Goal: Information Seeking & Learning: Learn about a topic

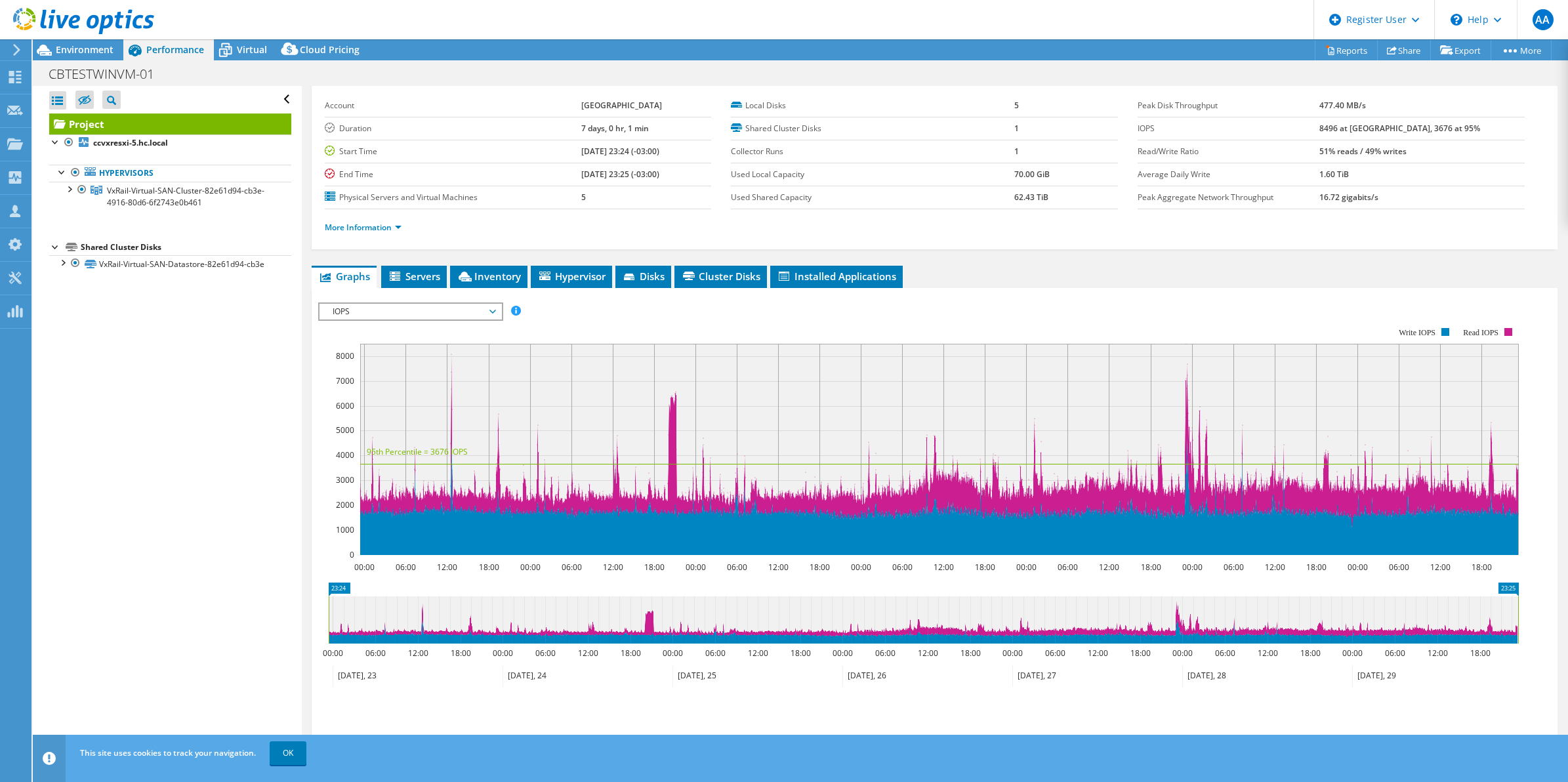
click at [486, 316] on span "IOPS" at bounding box center [410, 312] width 169 height 16
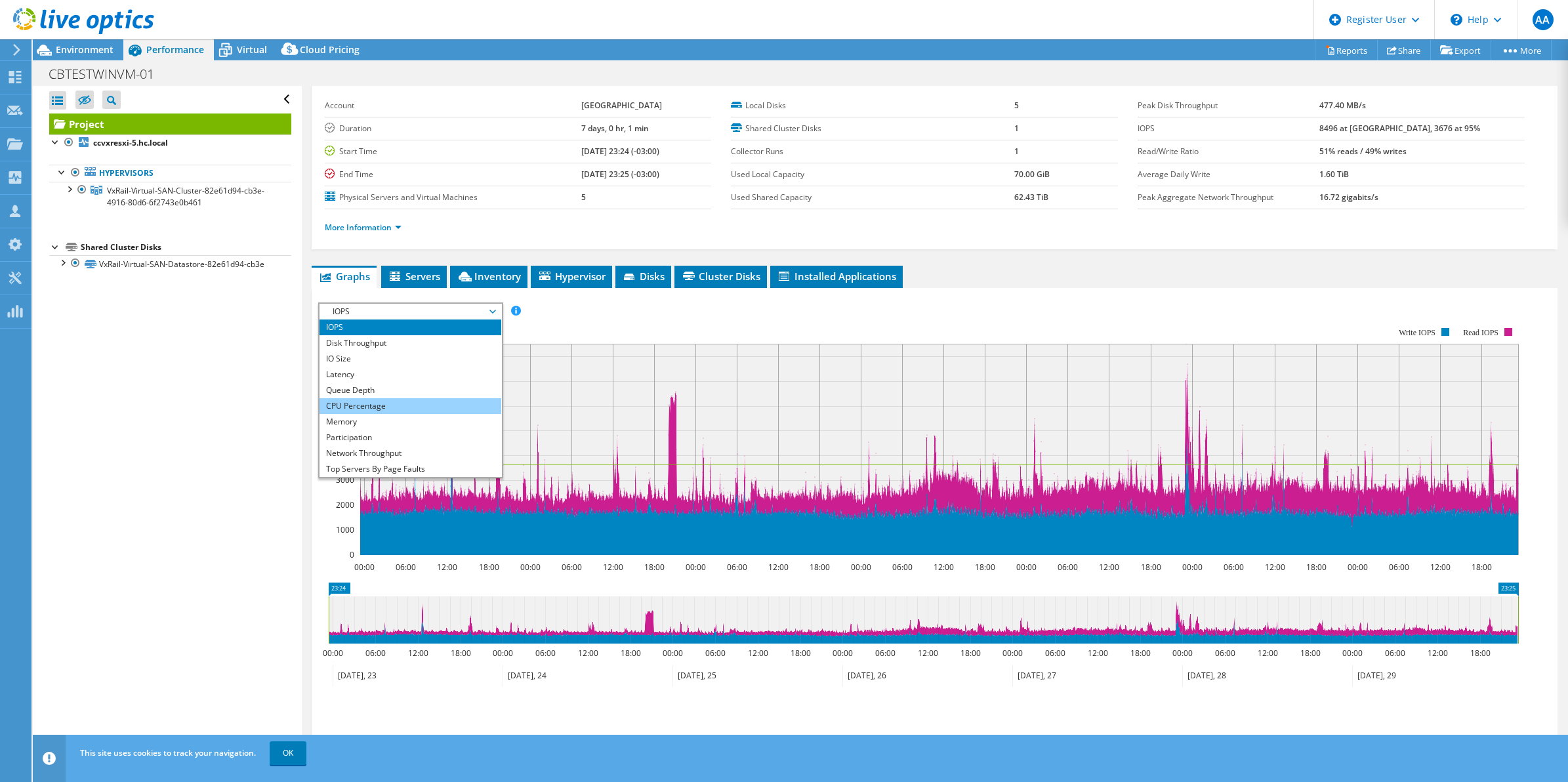
click at [408, 400] on li "CPU Percentage" at bounding box center [411, 406] width 182 height 16
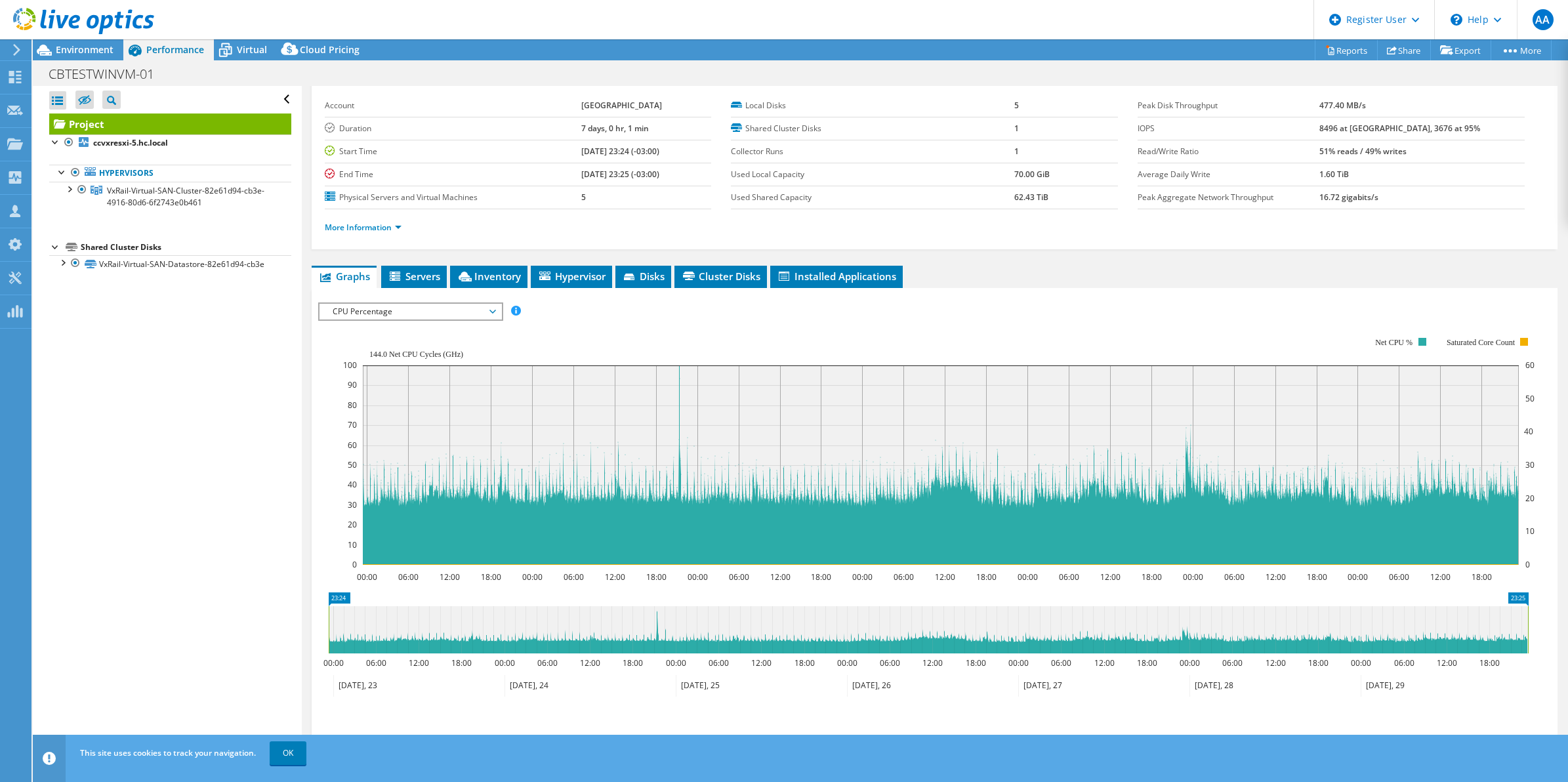
click at [627, 604] on icon "23:24 23:25 00:00 06:00 12:00 18:00 00:00 06:00 12:00 18:00 00:00 06:00 12:00 1…" at bounding box center [928, 645] width 1220 height 105
drag, startPoint x: 629, startPoint y: 613, endPoint x: 684, endPoint y: 641, distance: 61.7
click at [684, 641] on icon at bounding box center [928, 630] width 1200 height 47
drag, startPoint x: 684, startPoint y: 641, endPoint x: 625, endPoint y: 629, distance: 60.2
click at [641, 640] on icon at bounding box center [928, 630] width 1200 height 47
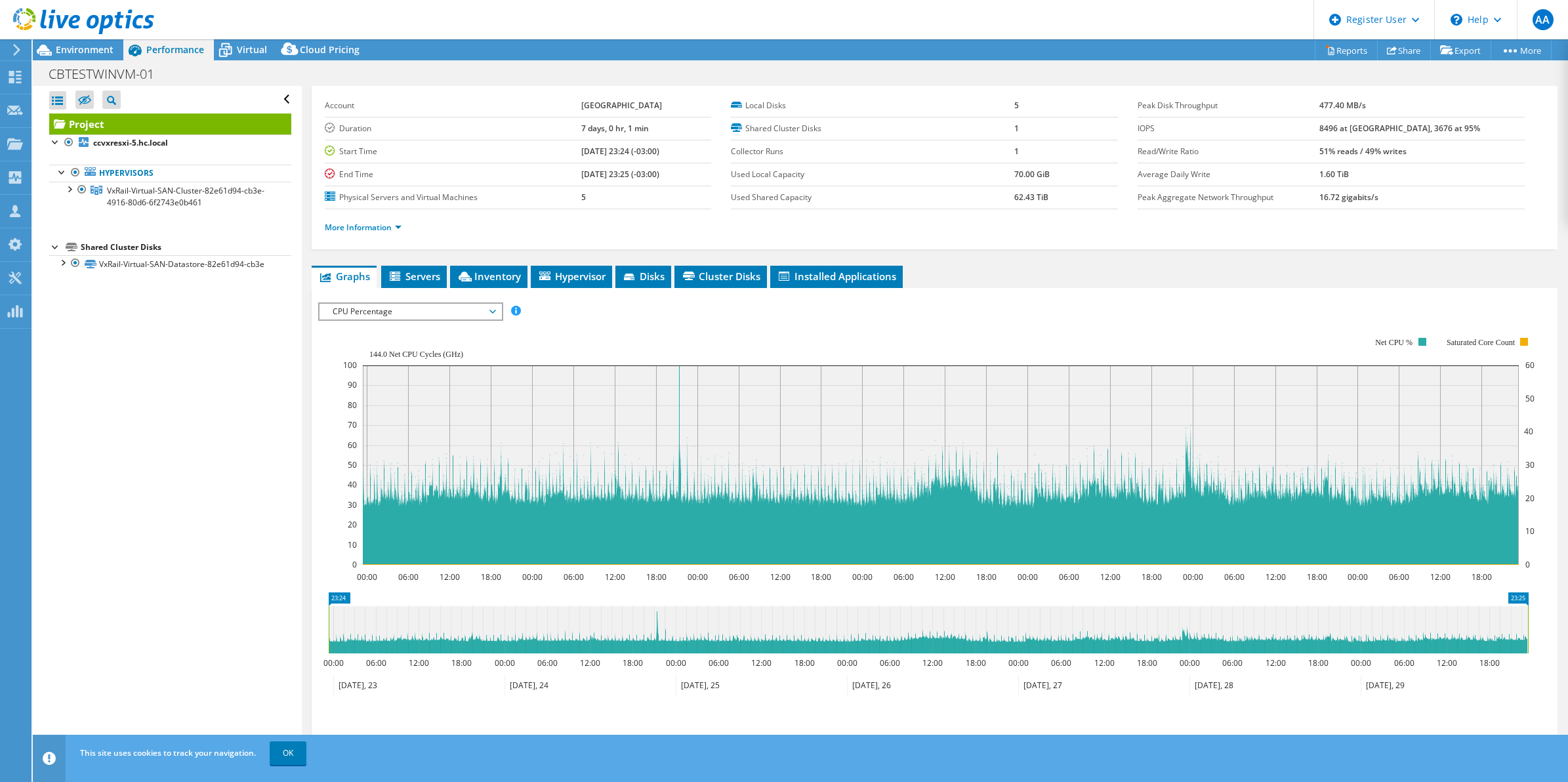
drag, startPoint x: 621, startPoint y: 619, endPoint x: 658, endPoint y: 591, distance: 46.4
click at [719, 656] on icon "23:24 23:25 00:00 06:00 12:00 18:00 00:00 06:00 12:00 18:00 00:00 06:00 12:00 1…" at bounding box center [928, 645] width 1220 height 105
drag, startPoint x: 611, startPoint y: 607, endPoint x: 727, endPoint y: 642, distance: 121.2
click at [727, 642] on icon at bounding box center [928, 630] width 1200 height 47
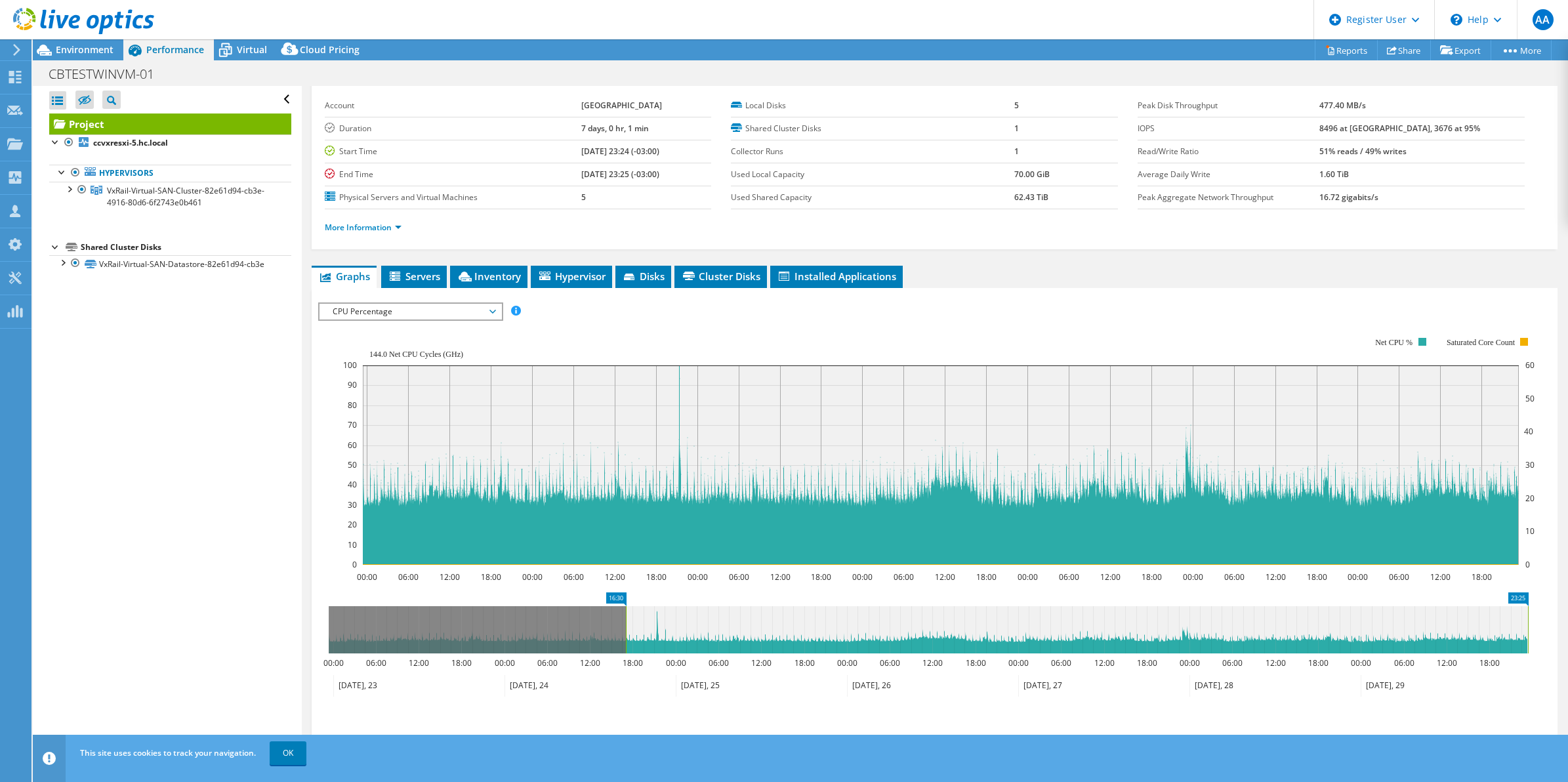
drag, startPoint x: 332, startPoint y: 598, endPoint x: 629, endPoint y: 631, distance: 298.8
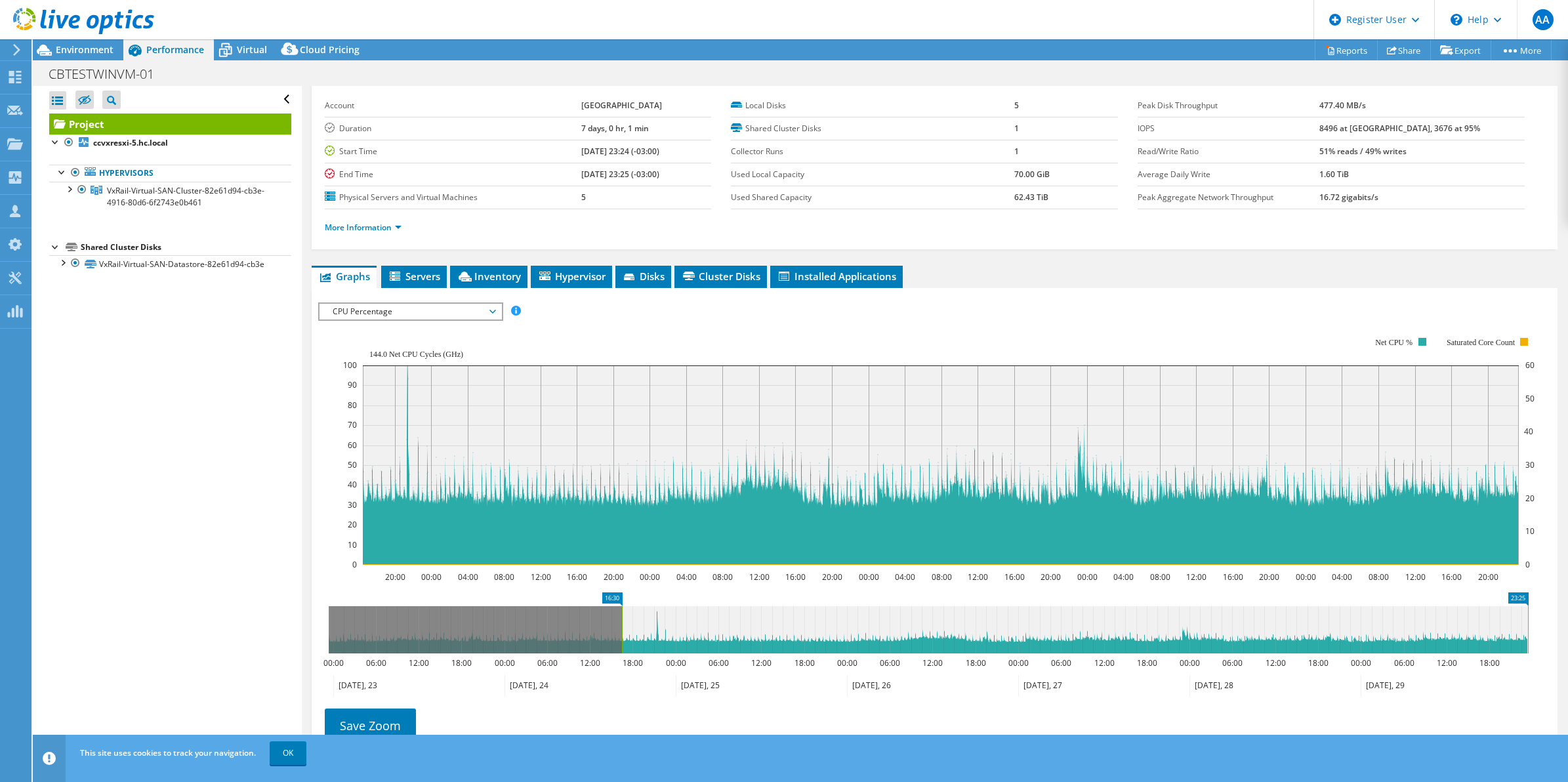
click at [1526, 615] on rect at bounding box center [1528, 630] width 5 height 47
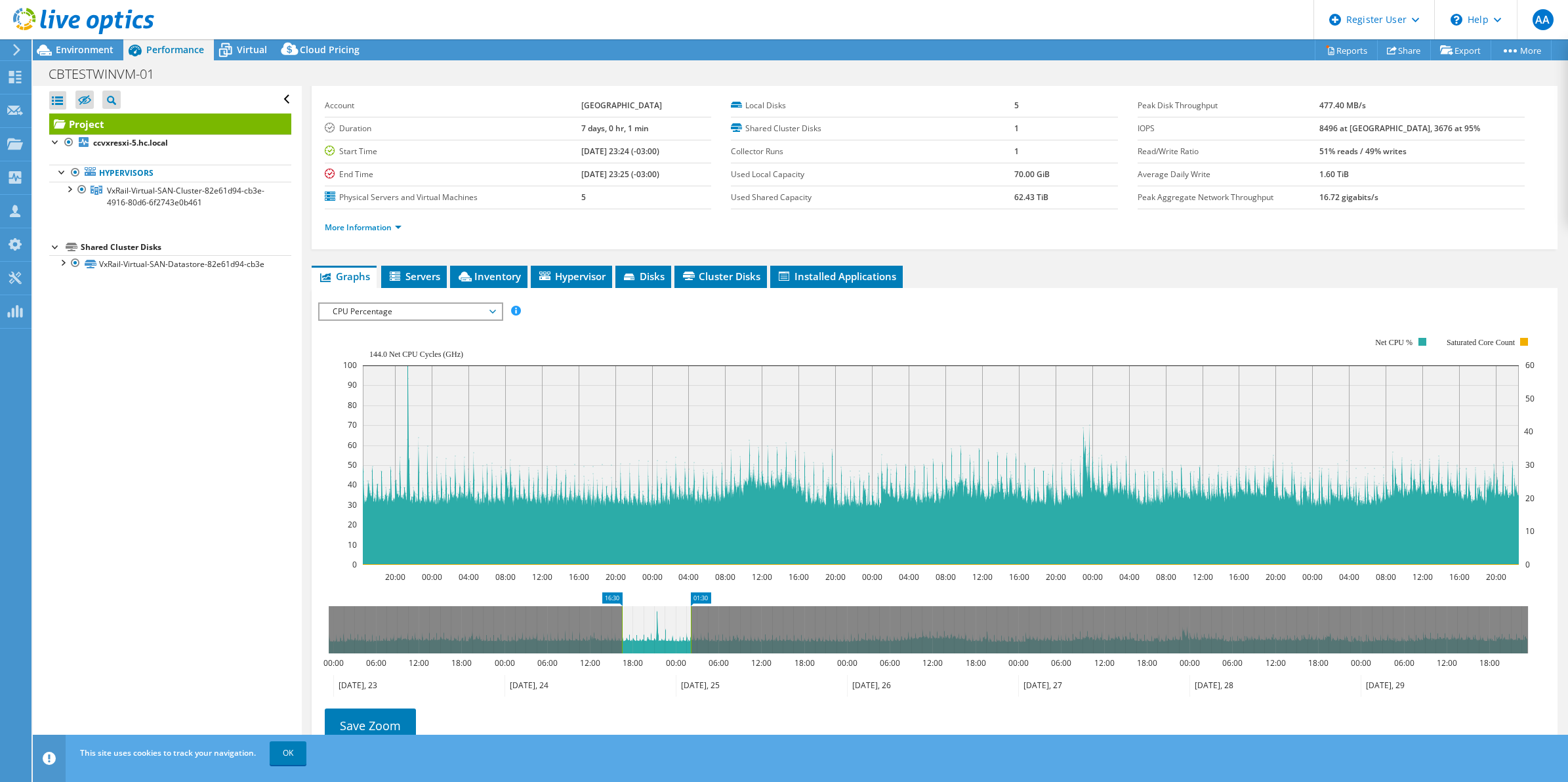
drag, startPoint x: 1521, startPoint y: 615, endPoint x: 690, endPoint y: 601, distance: 831.1
click at [690, 601] on icon "16:30 01:30 00:00 06:00 12:00 18:00 00:00 06:00 12:00 18:00 00:00 06:00 12:00 1…" at bounding box center [928, 645] width 1220 height 105
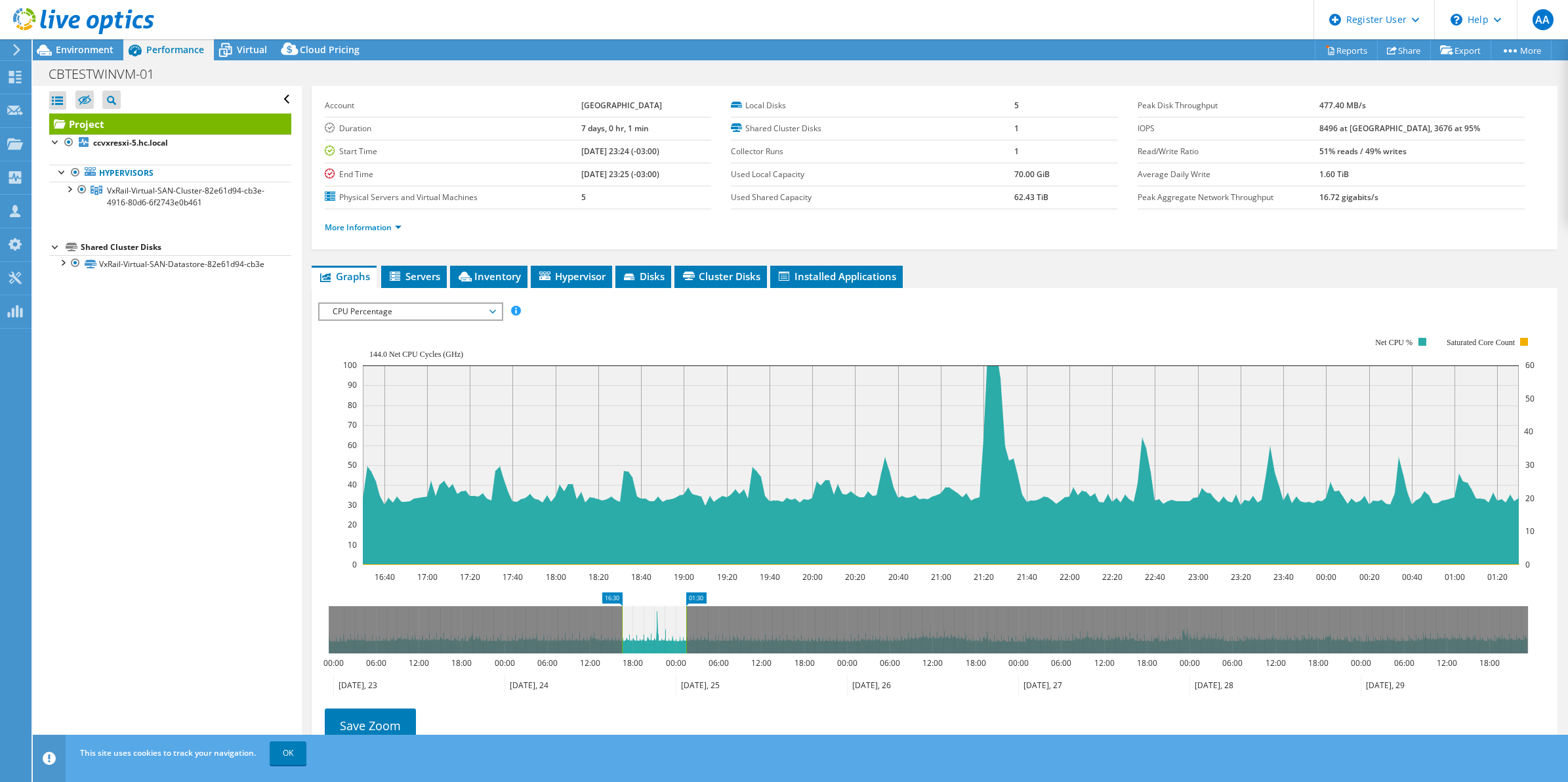
click at [487, 304] on span "CPU Percentage" at bounding box center [410, 312] width 169 height 16
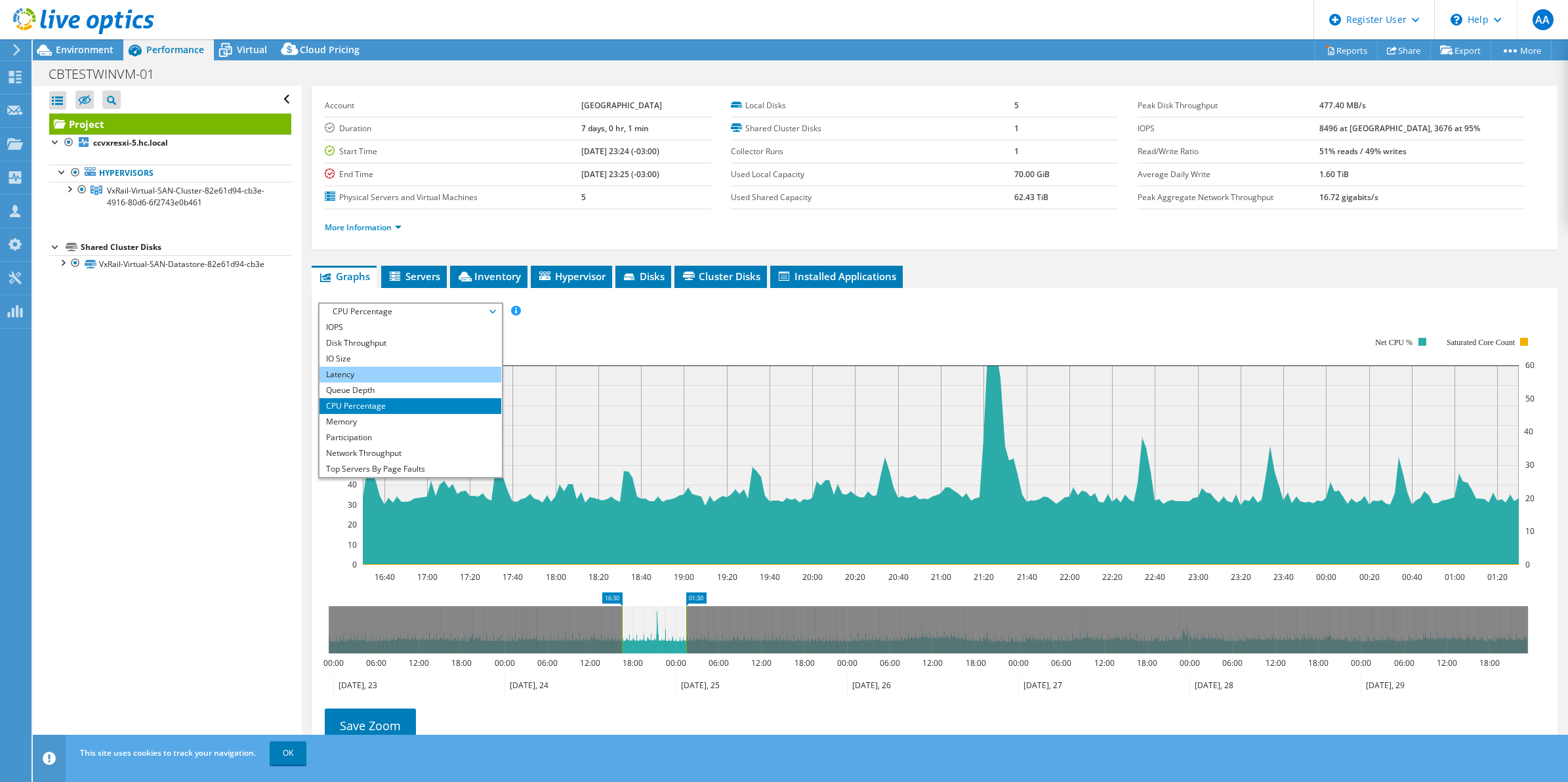
click at [384, 378] on li "Latency" at bounding box center [411, 374] width 182 height 16
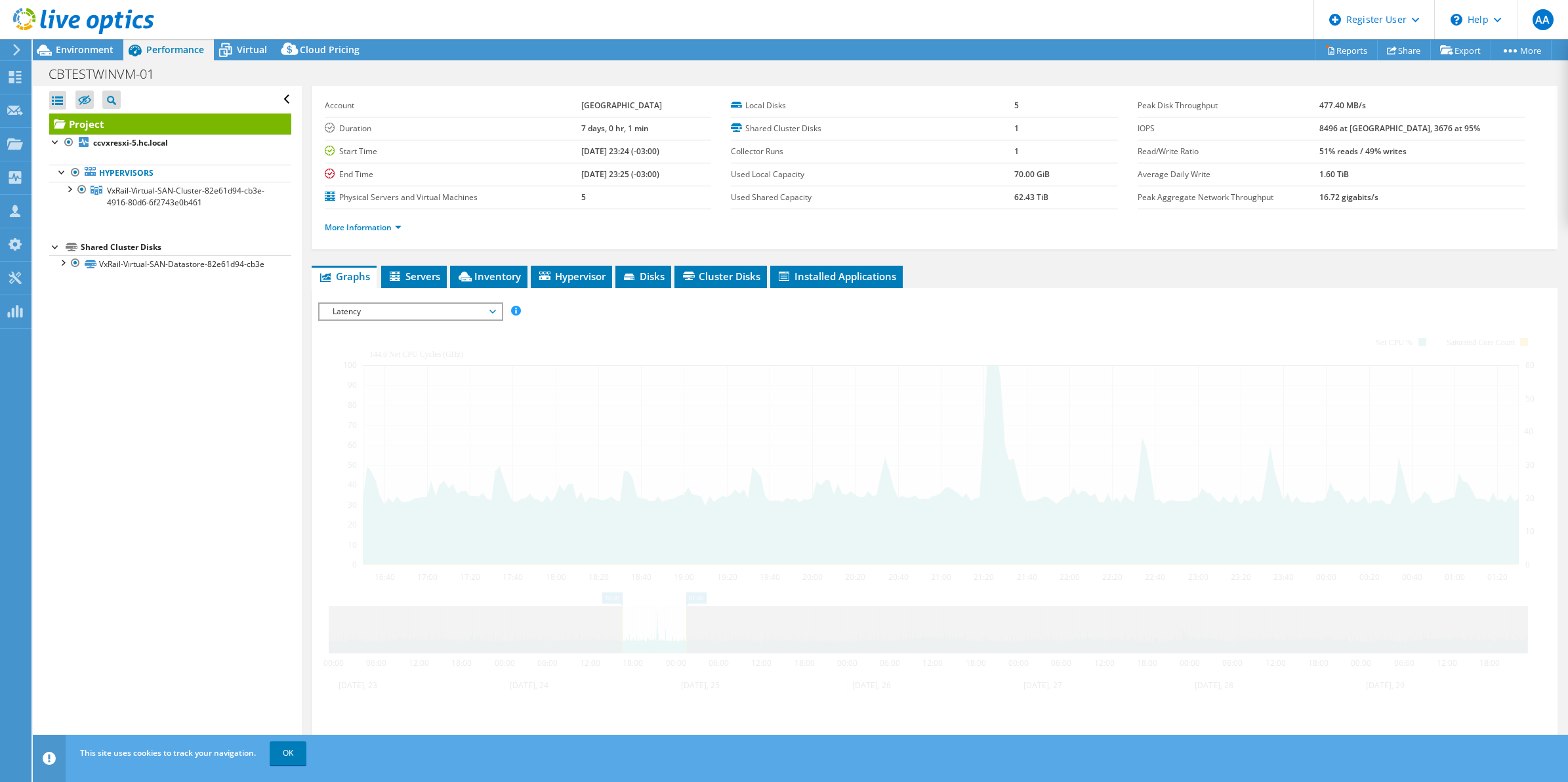
click at [386, 317] on span "Latency" at bounding box center [410, 312] width 169 height 16
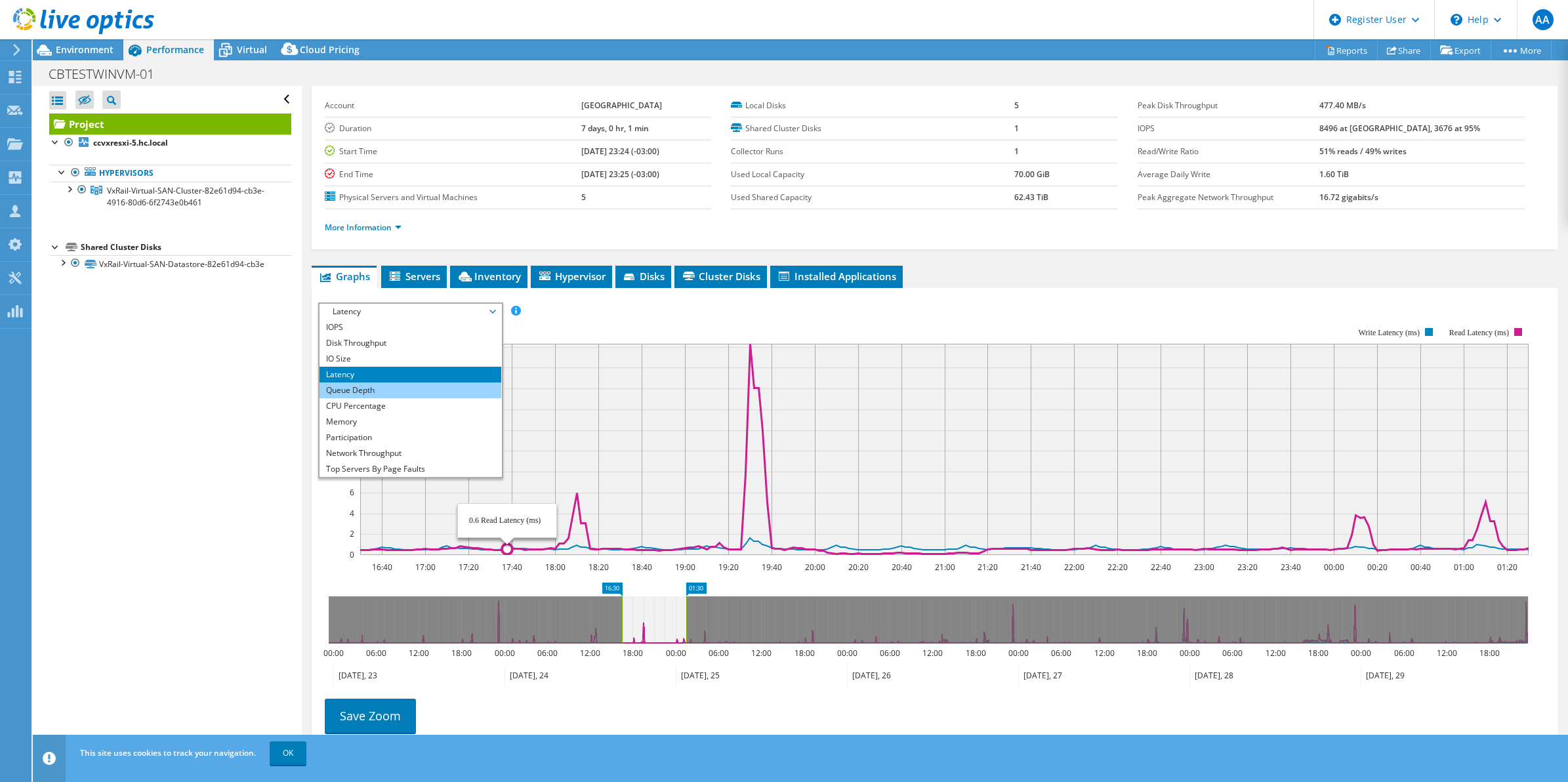
click at [440, 388] on li "Queue Depth" at bounding box center [411, 390] width 182 height 16
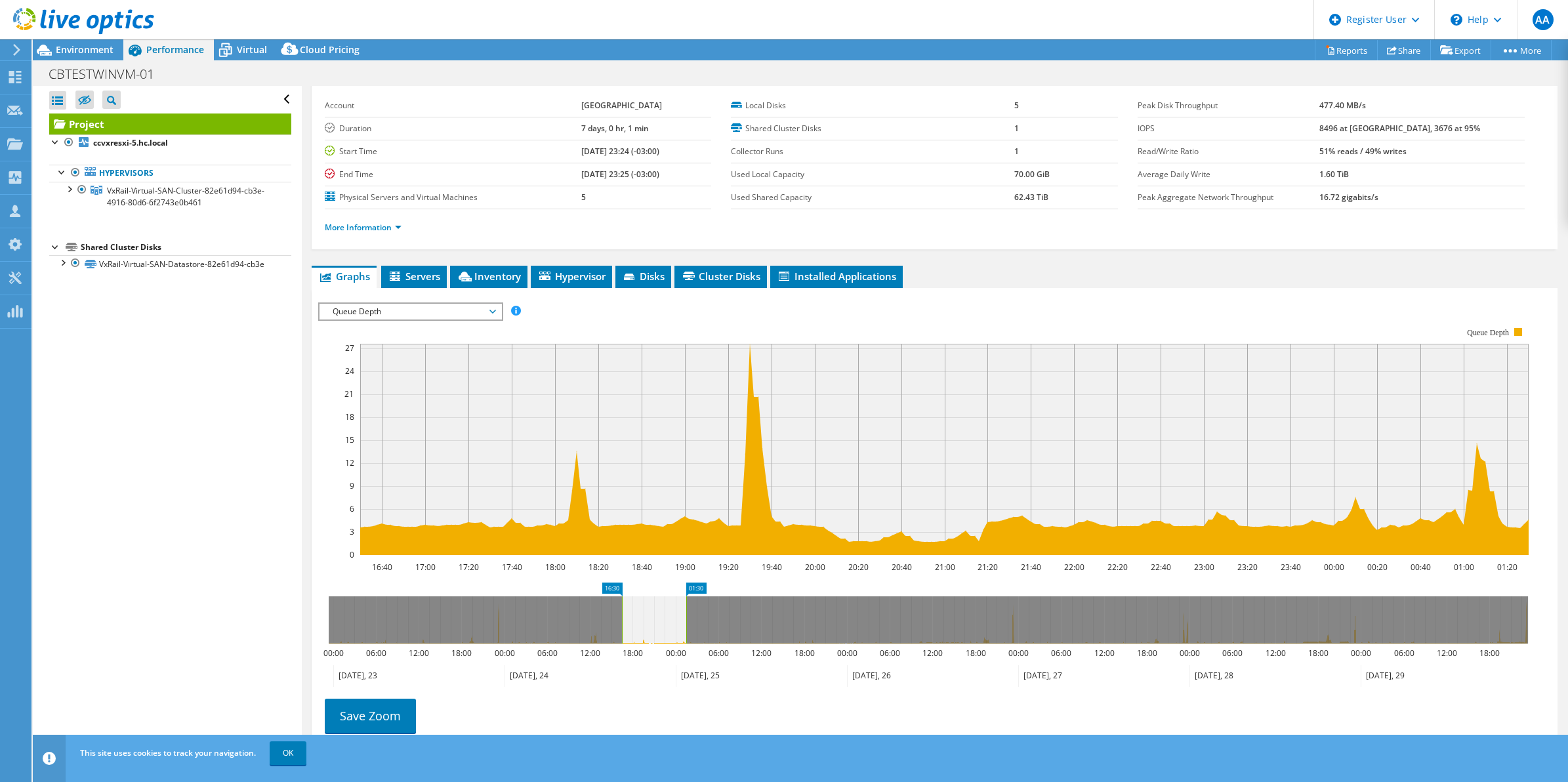
click at [470, 304] on span "Queue Depth" at bounding box center [410, 312] width 169 height 16
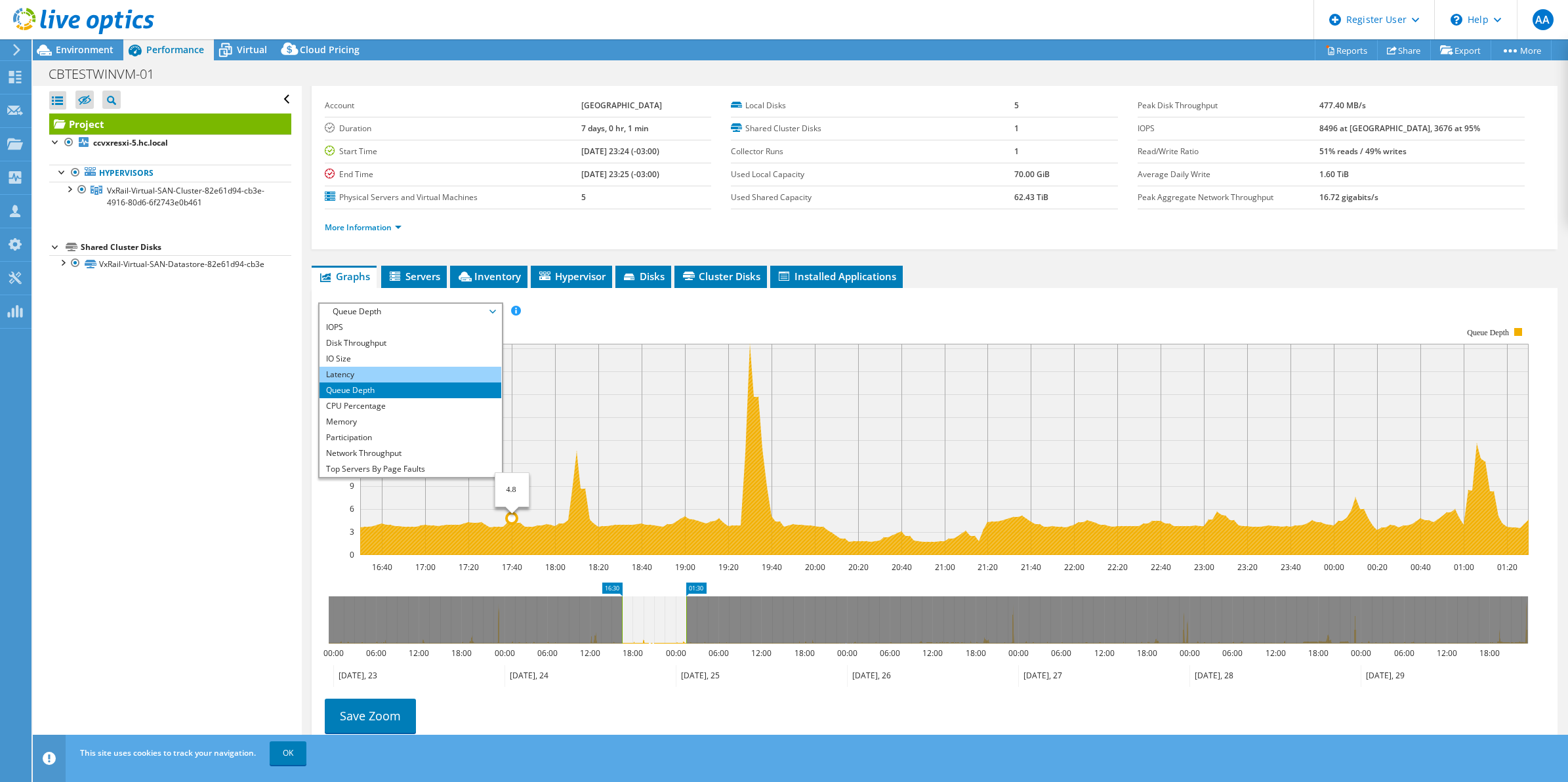
click at [401, 374] on li "Latency" at bounding box center [411, 374] width 182 height 16
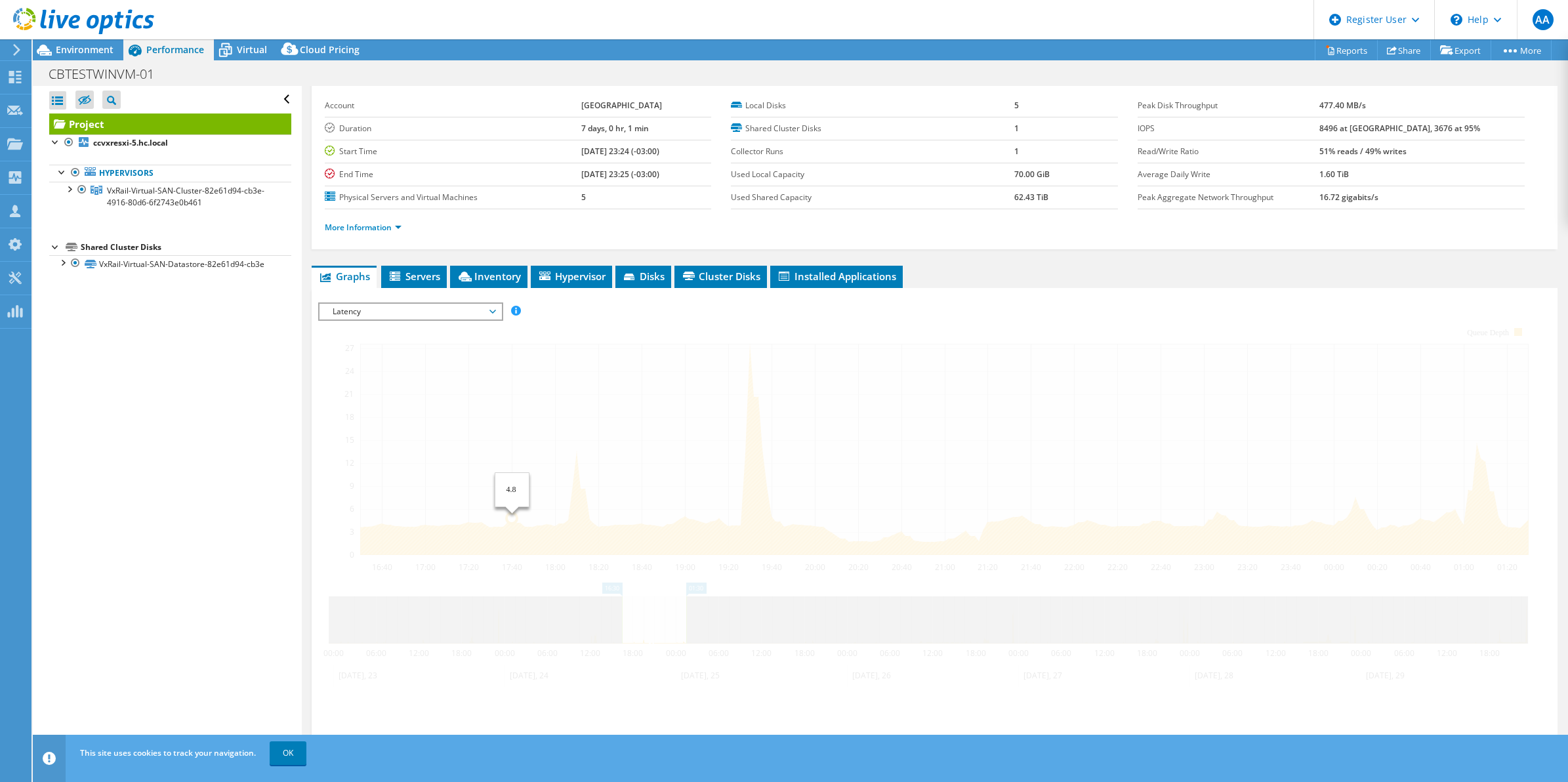
click at [745, 310] on div at bounding box center [934, 526] width 1233 height 448
click at [479, 315] on span "Latency" at bounding box center [410, 312] width 169 height 16
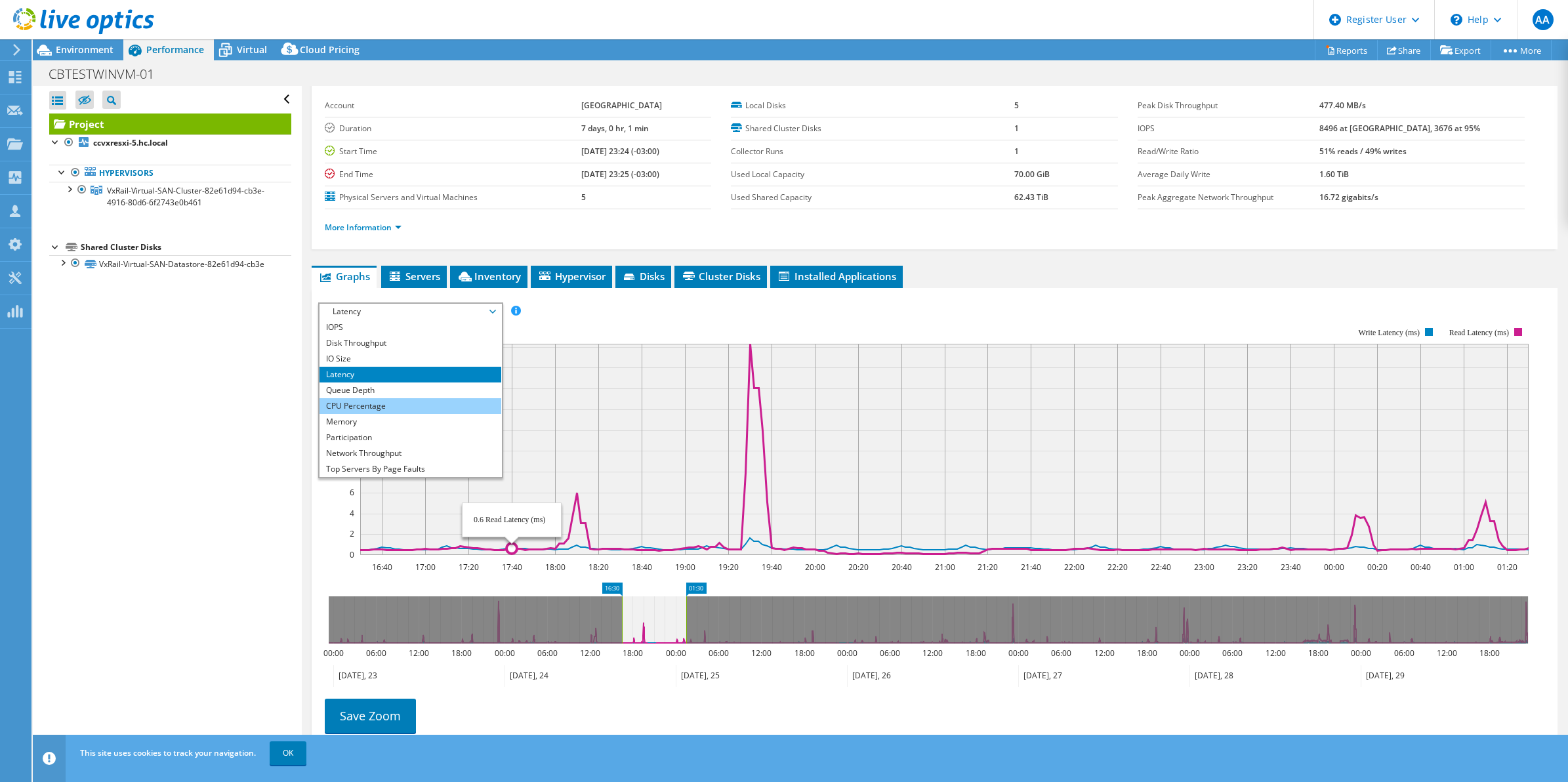
click at [386, 408] on li "CPU Percentage" at bounding box center [411, 406] width 182 height 16
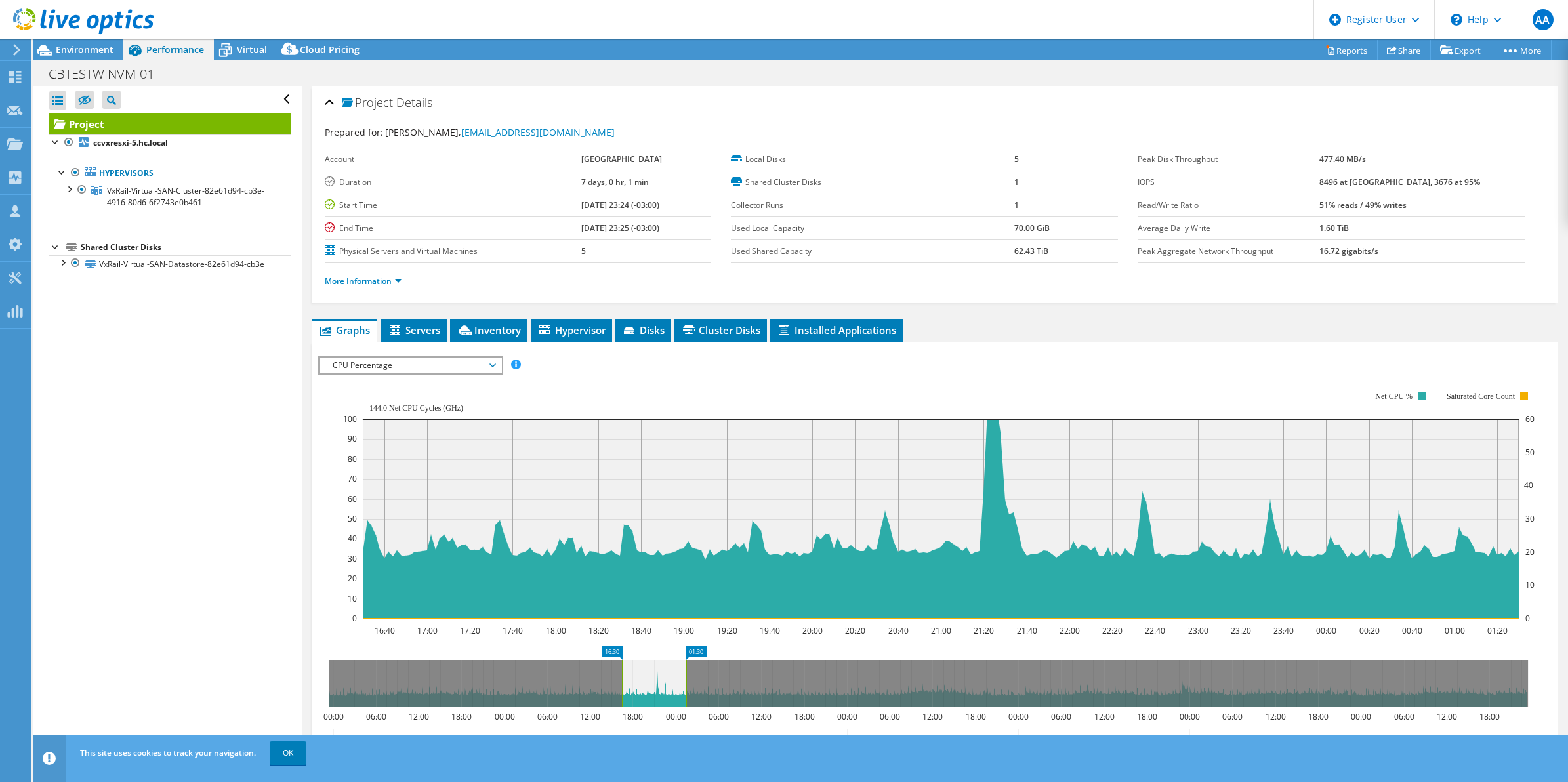
click at [500, 362] on span "CPU Percentage" at bounding box center [411, 365] width 182 height 16
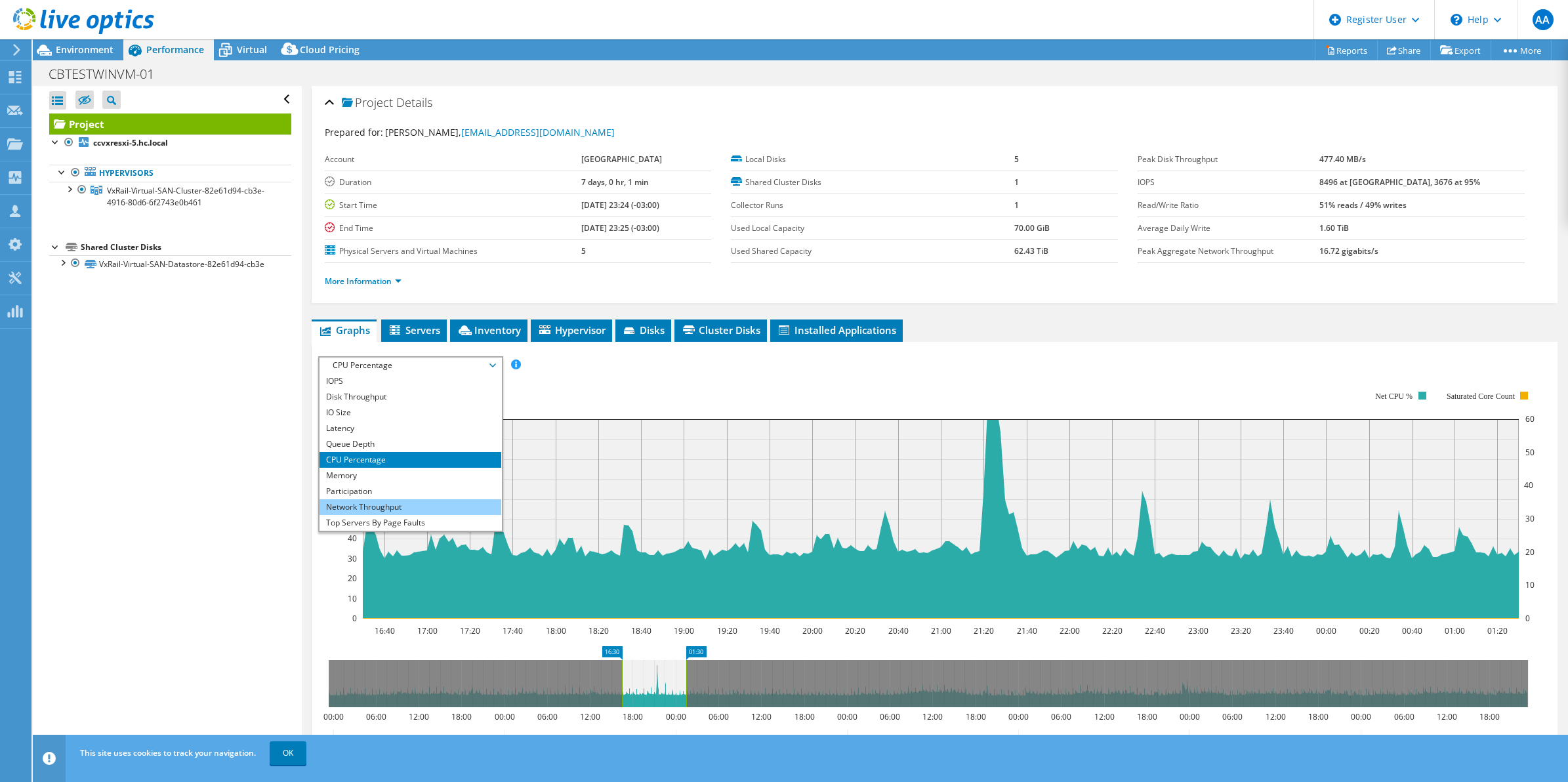
click at [456, 506] on li "Network Throughput" at bounding box center [411, 508] width 182 height 16
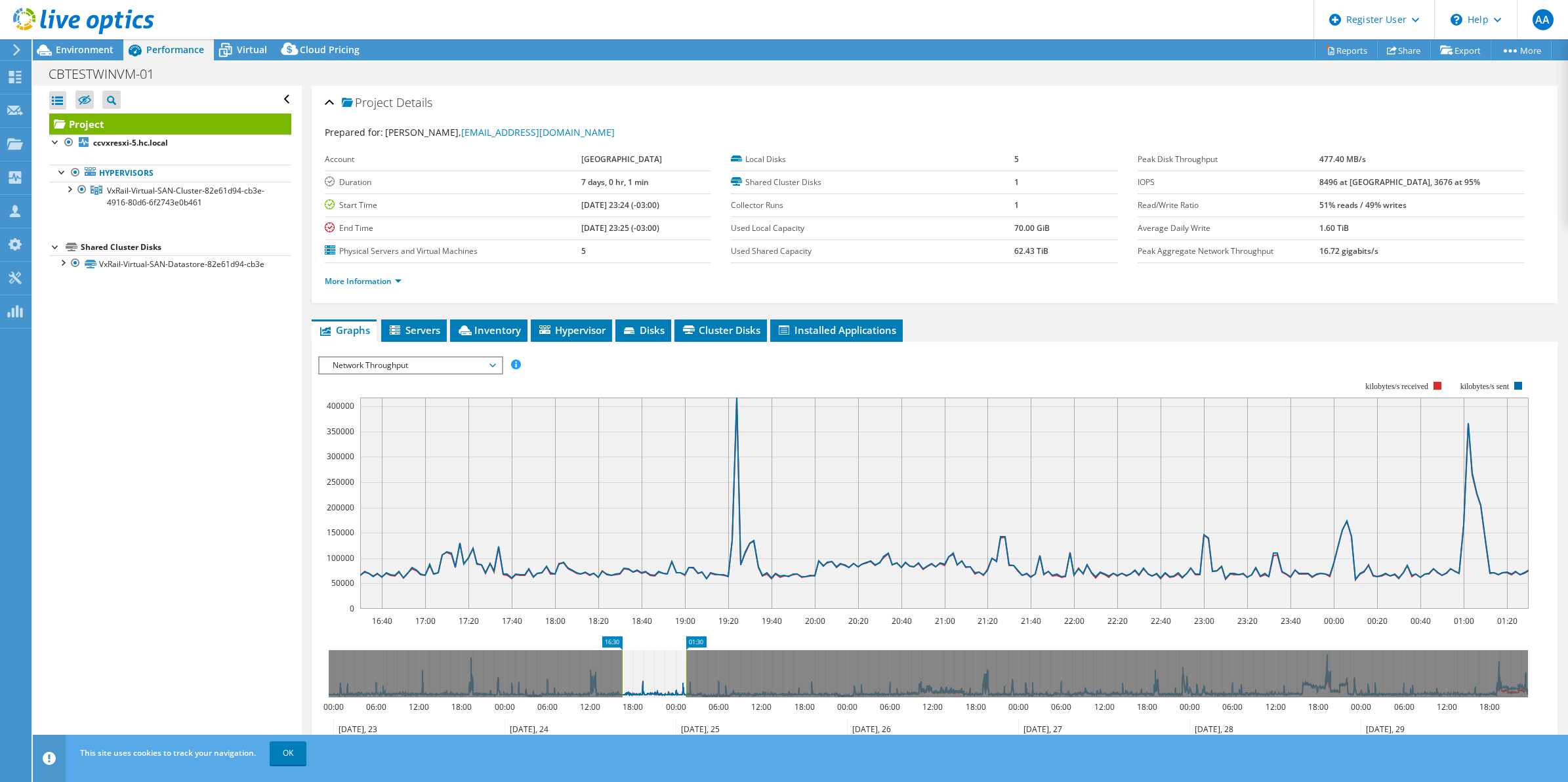
click at [480, 358] on span "Network Throughput" at bounding box center [410, 365] width 169 height 16
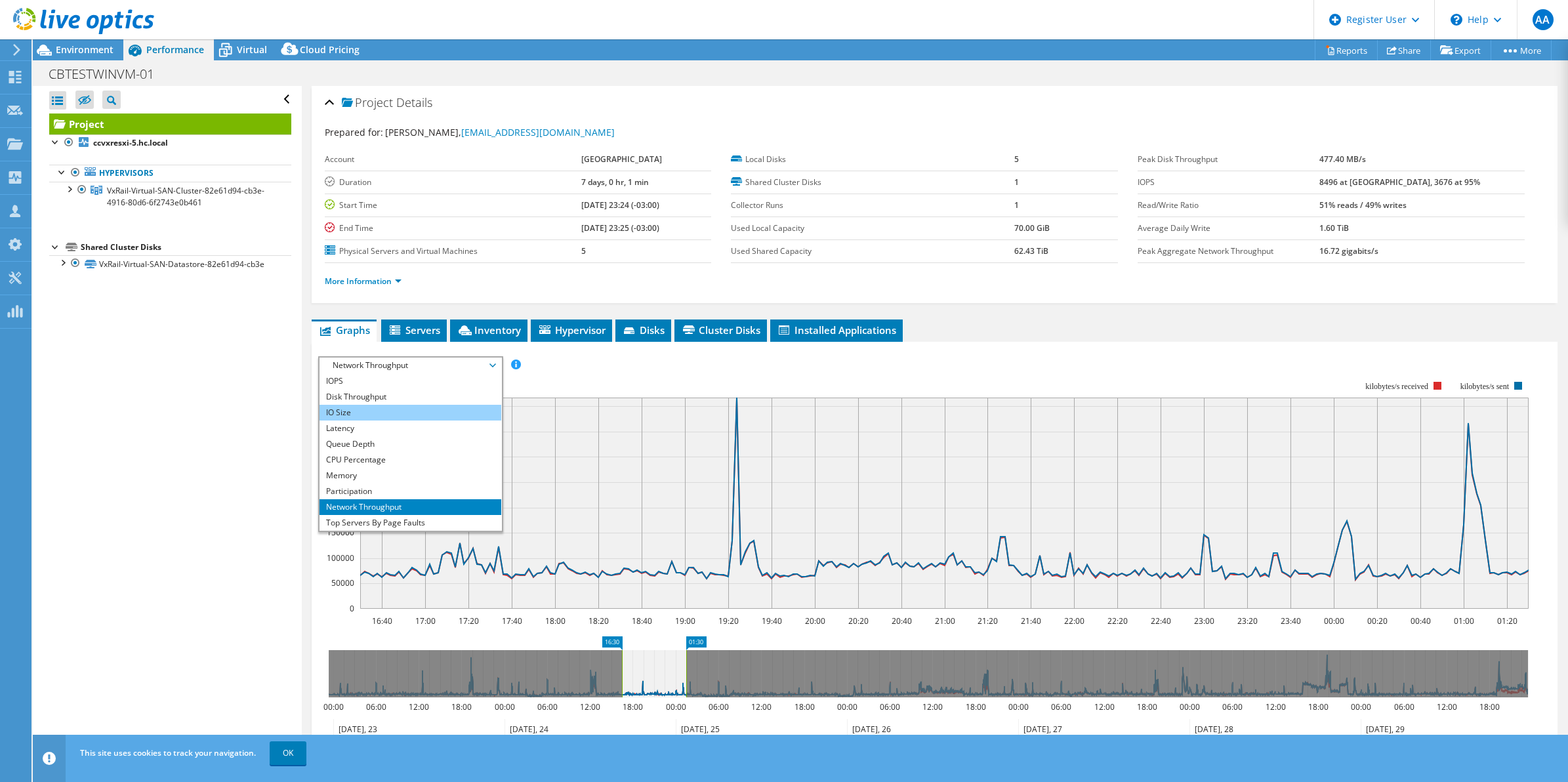
click at [367, 409] on li "IO Size" at bounding box center [411, 413] width 182 height 16
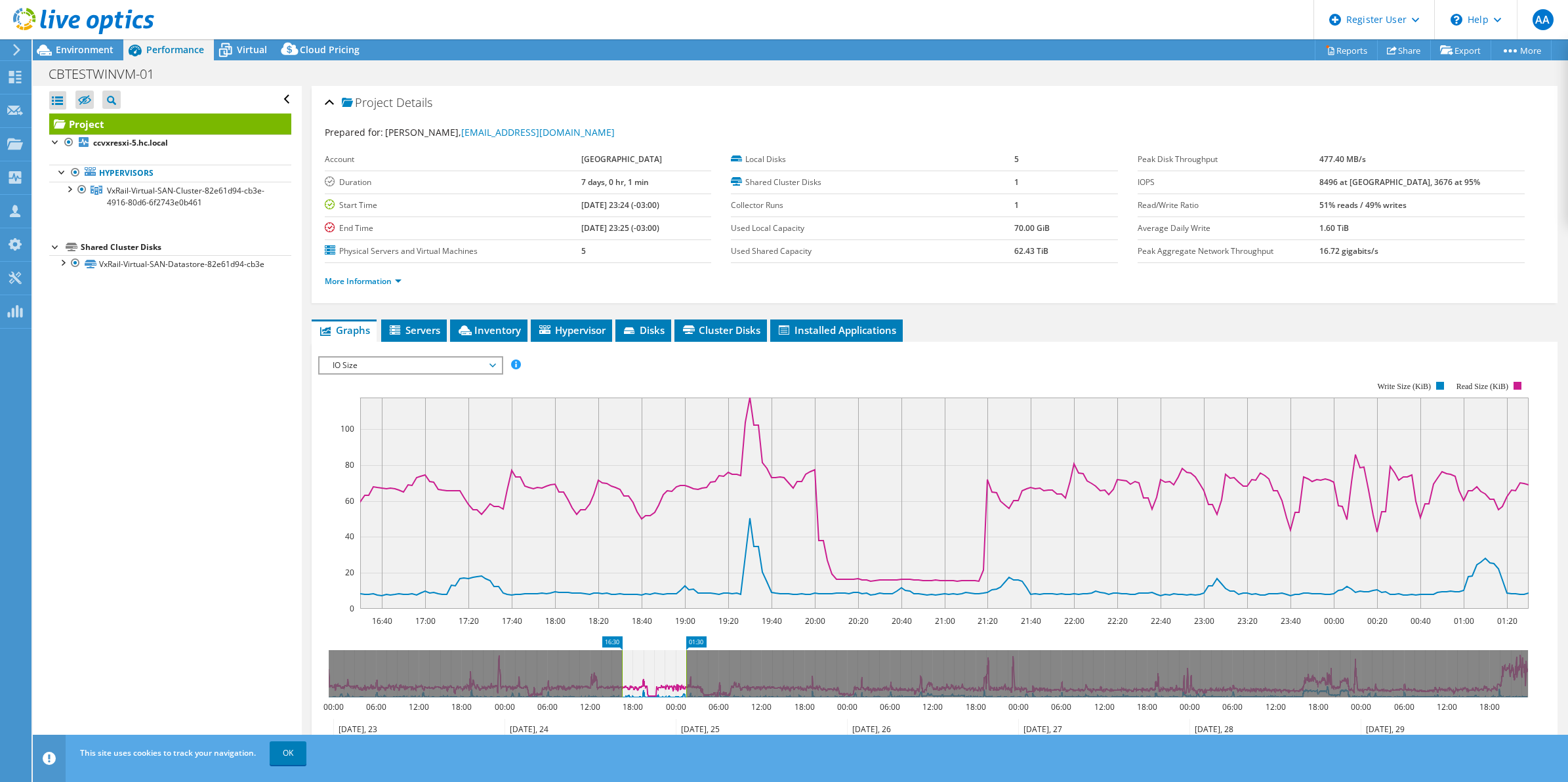
click at [480, 359] on span "IO Size" at bounding box center [410, 365] width 169 height 16
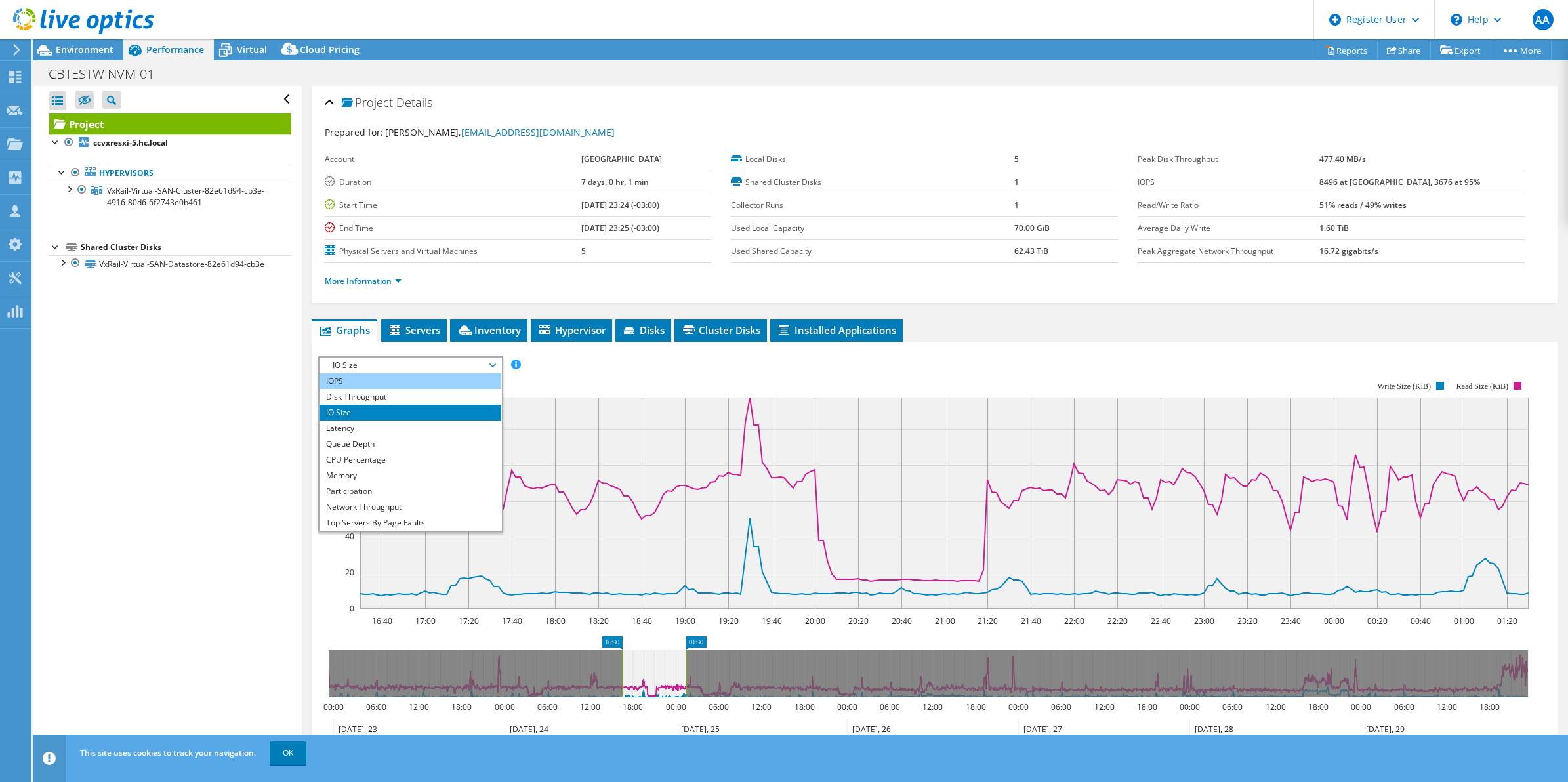
click at [431, 386] on li "IOPS" at bounding box center [411, 381] width 182 height 16
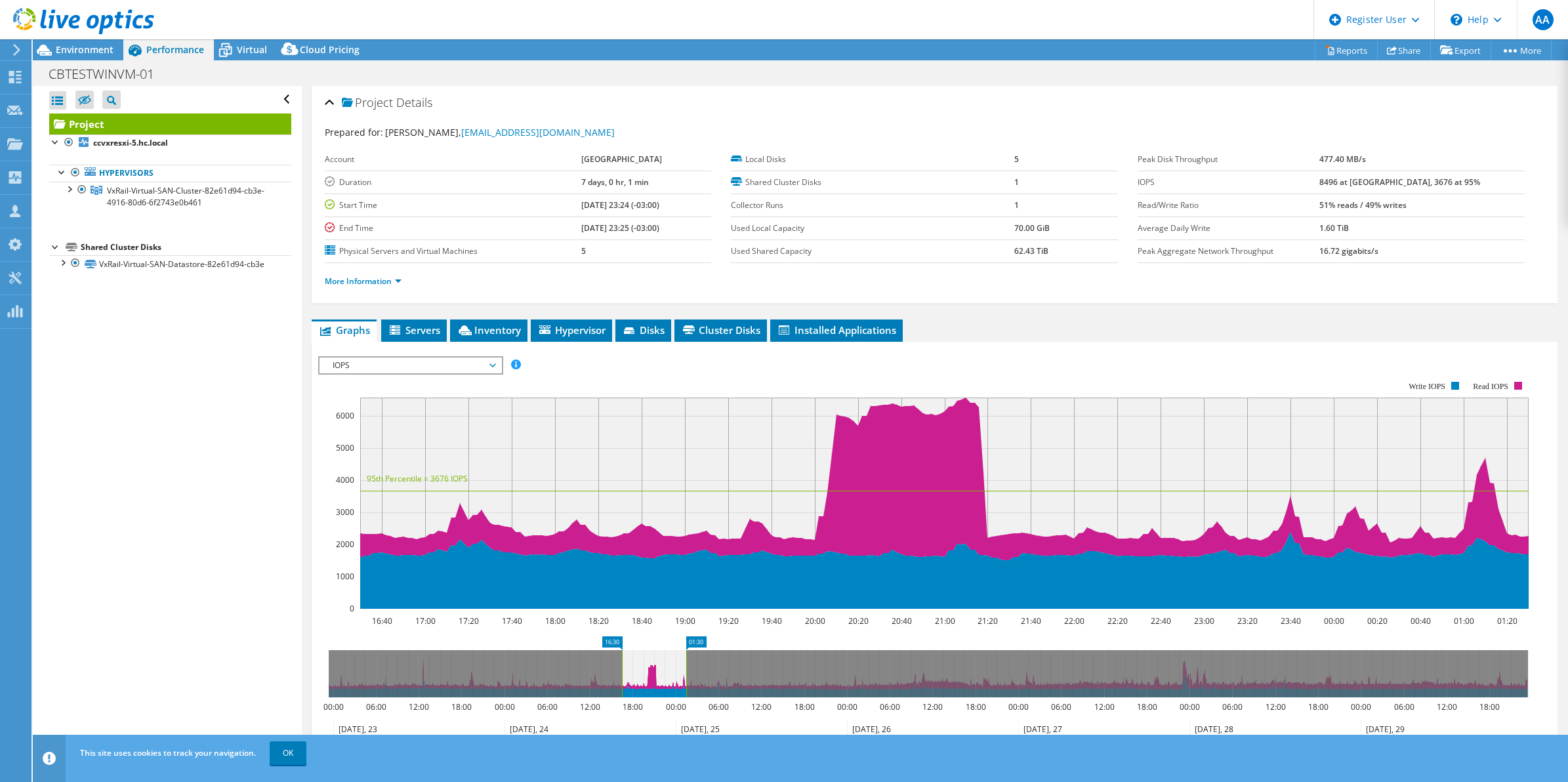
click at [418, 359] on span "IOPS" at bounding box center [410, 365] width 169 height 16
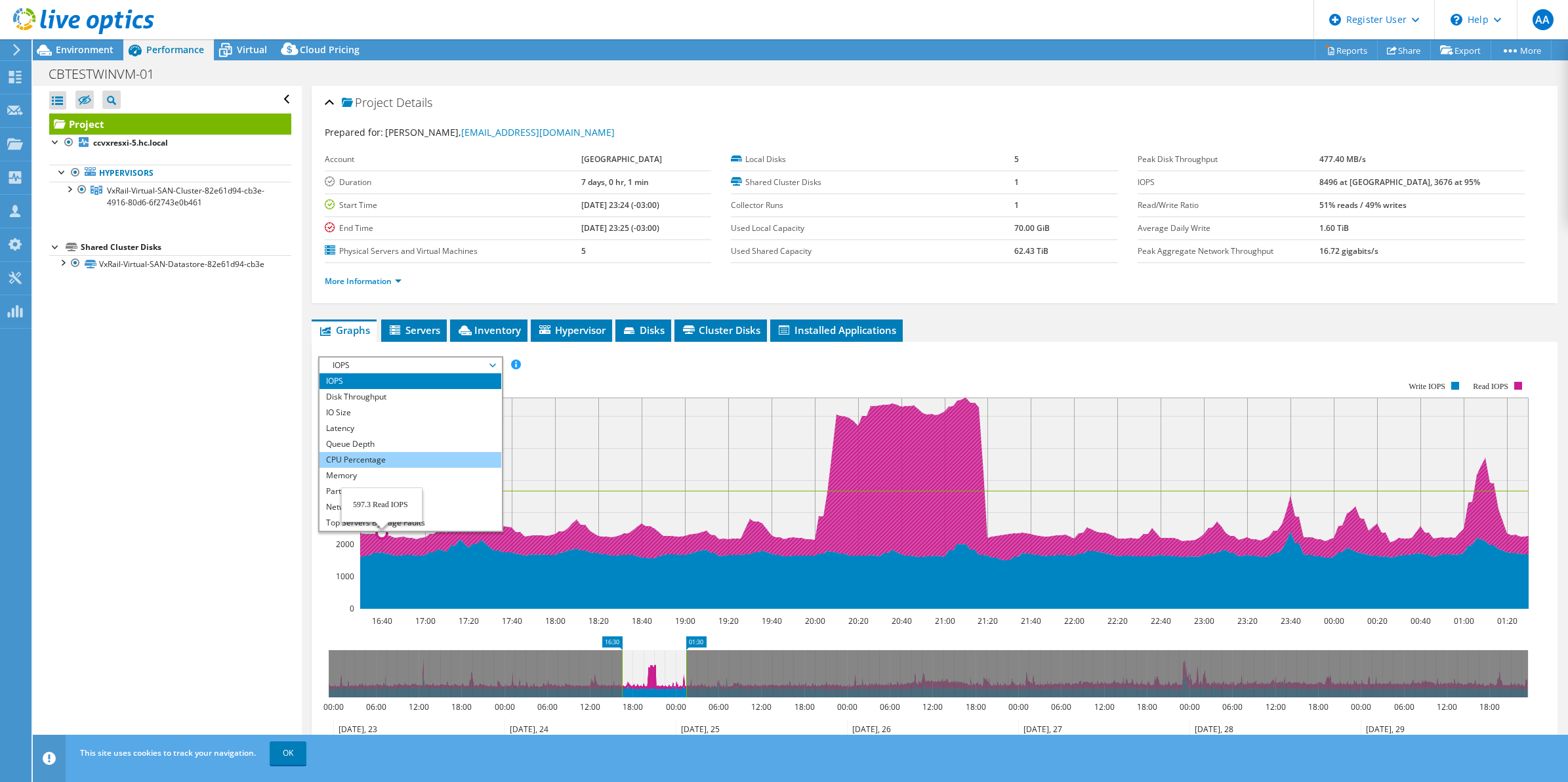
click at [374, 467] on li "CPU Percentage" at bounding box center [411, 460] width 182 height 16
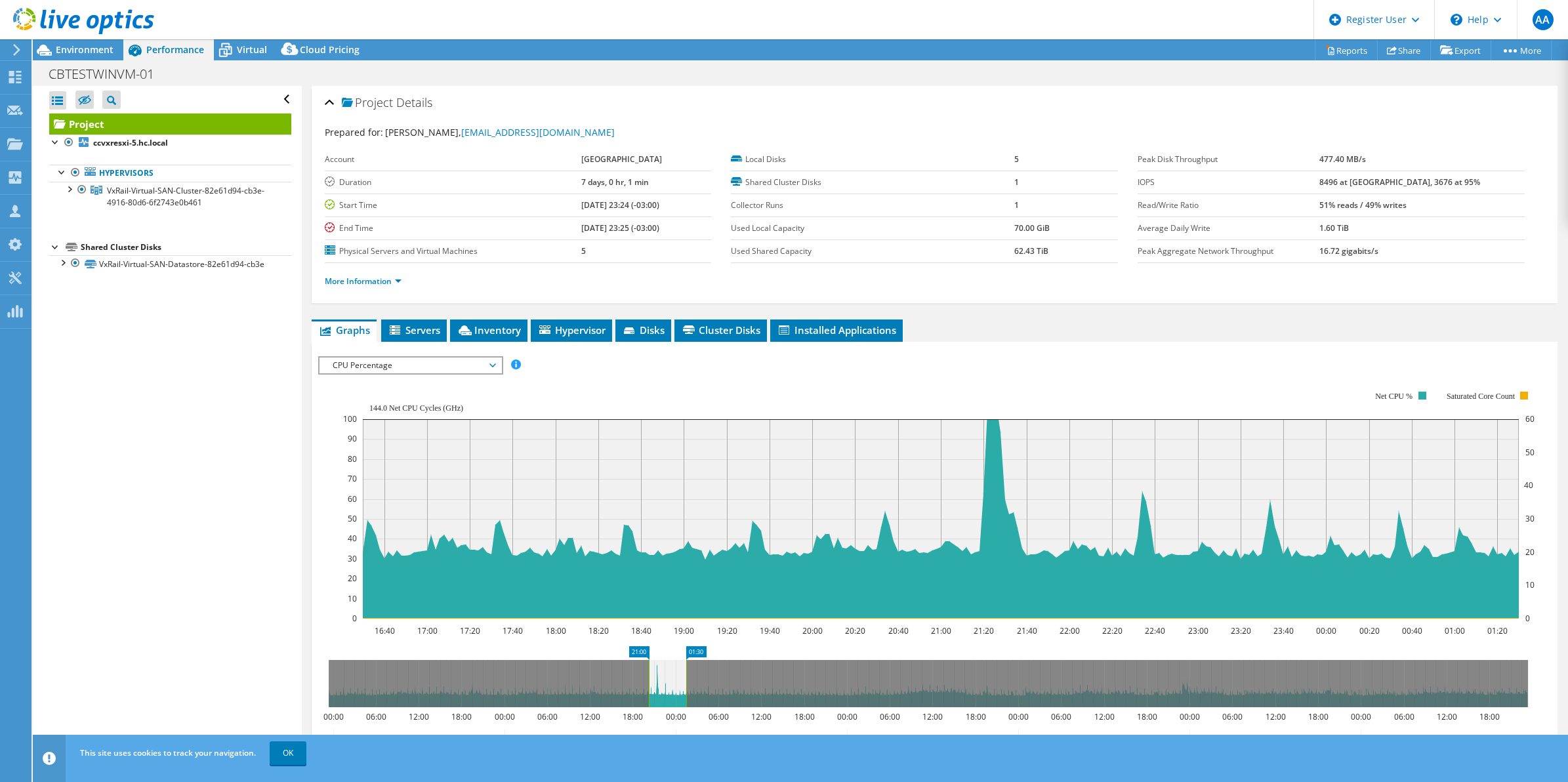
drag, startPoint x: 620, startPoint y: 669, endPoint x: 647, endPoint y: 673, distance: 27.3
click at [647, 673] on rect at bounding box center [649, 683] width 5 height 47
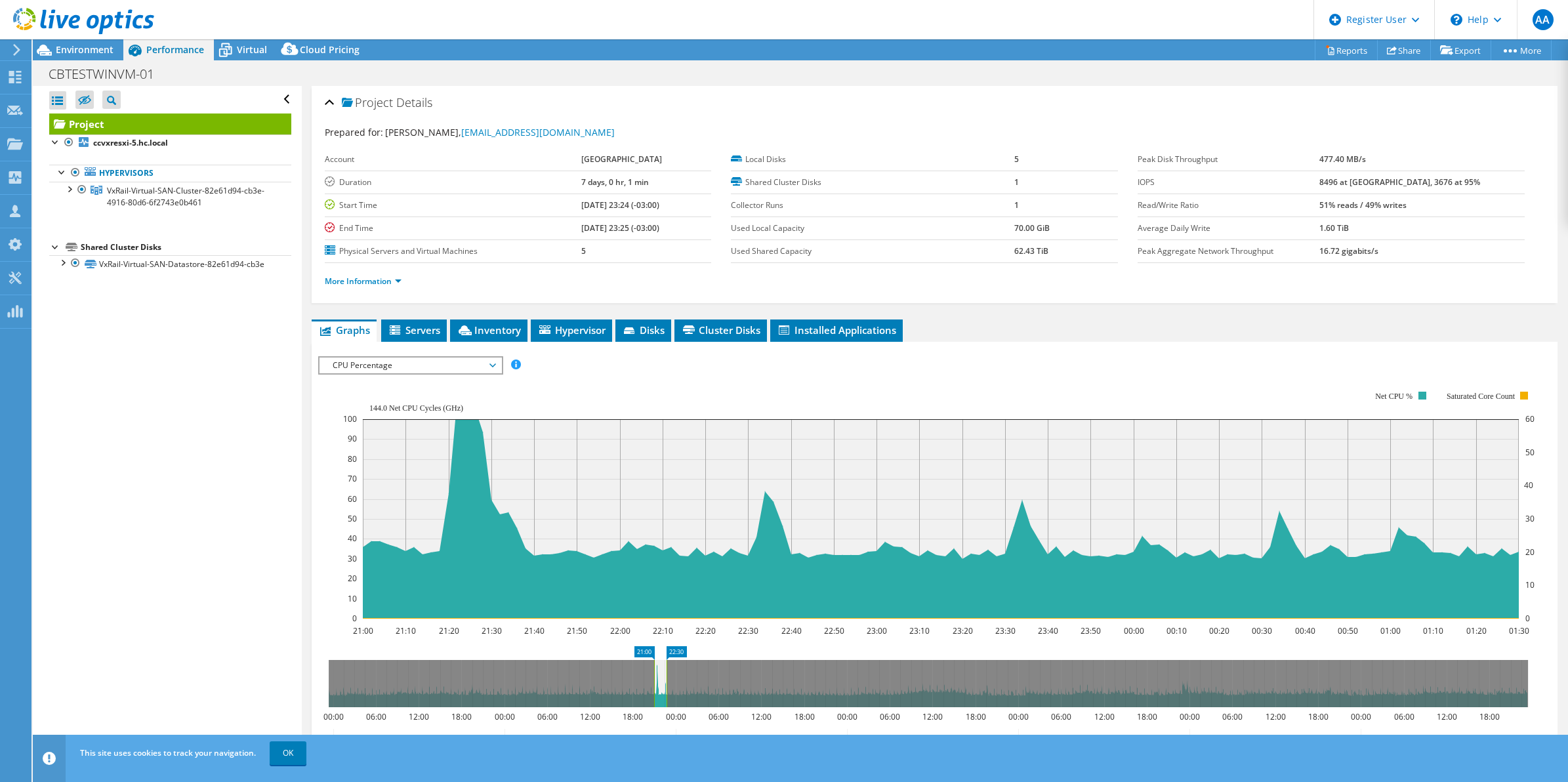
drag, startPoint x: 686, startPoint y: 676, endPoint x: 666, endPoint y: 672, distance: 20.4
click at [666, 672] on rect at bounding box center [666, 683] width 5 height 47
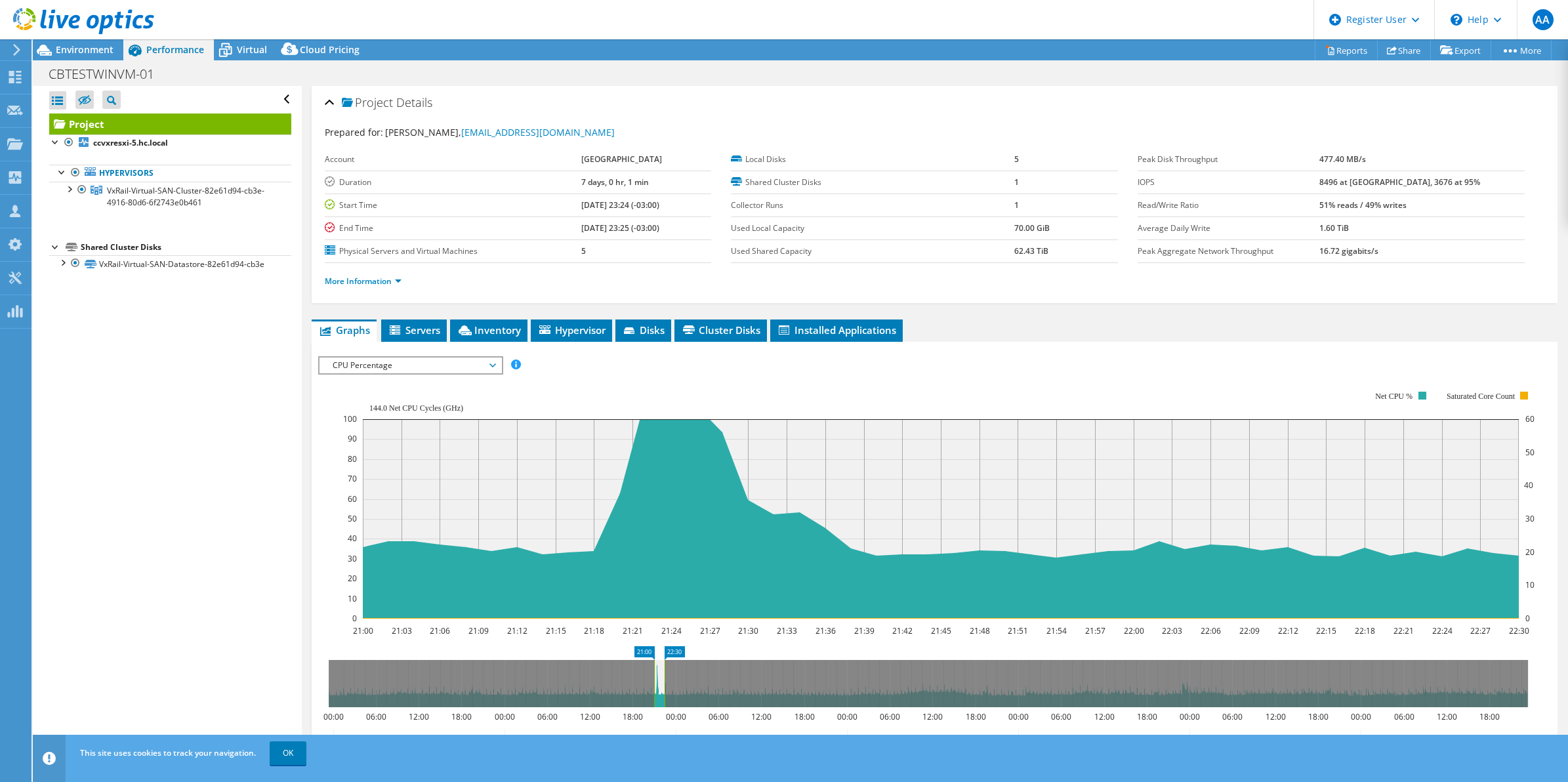
click at [437, 371] on span "CPU Percentage" at bounding box center [410, 365] width 169 height 16
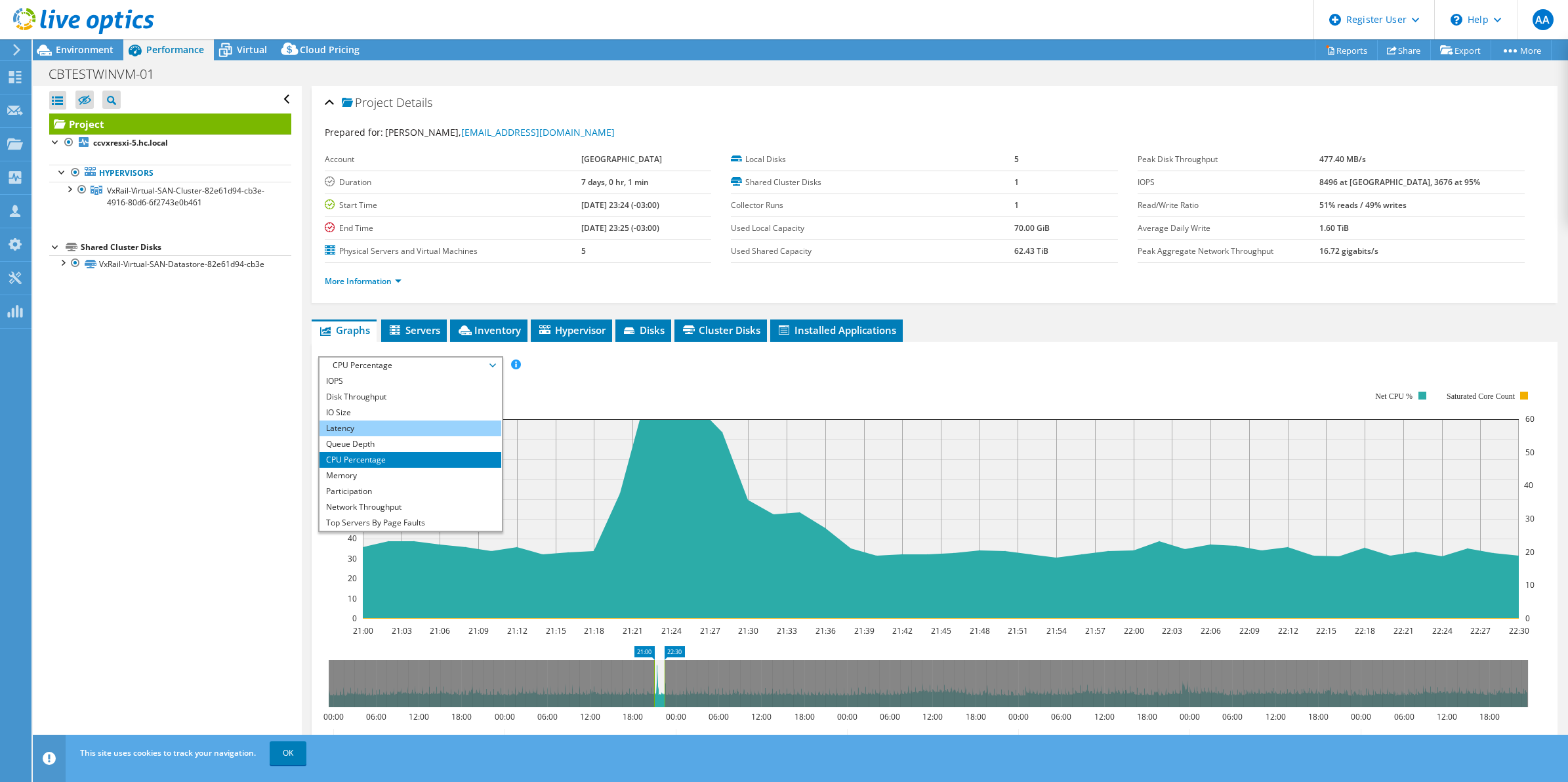
click at [424, 422] on li "Latency" at bounding box center [411, 429] width 182 height 16
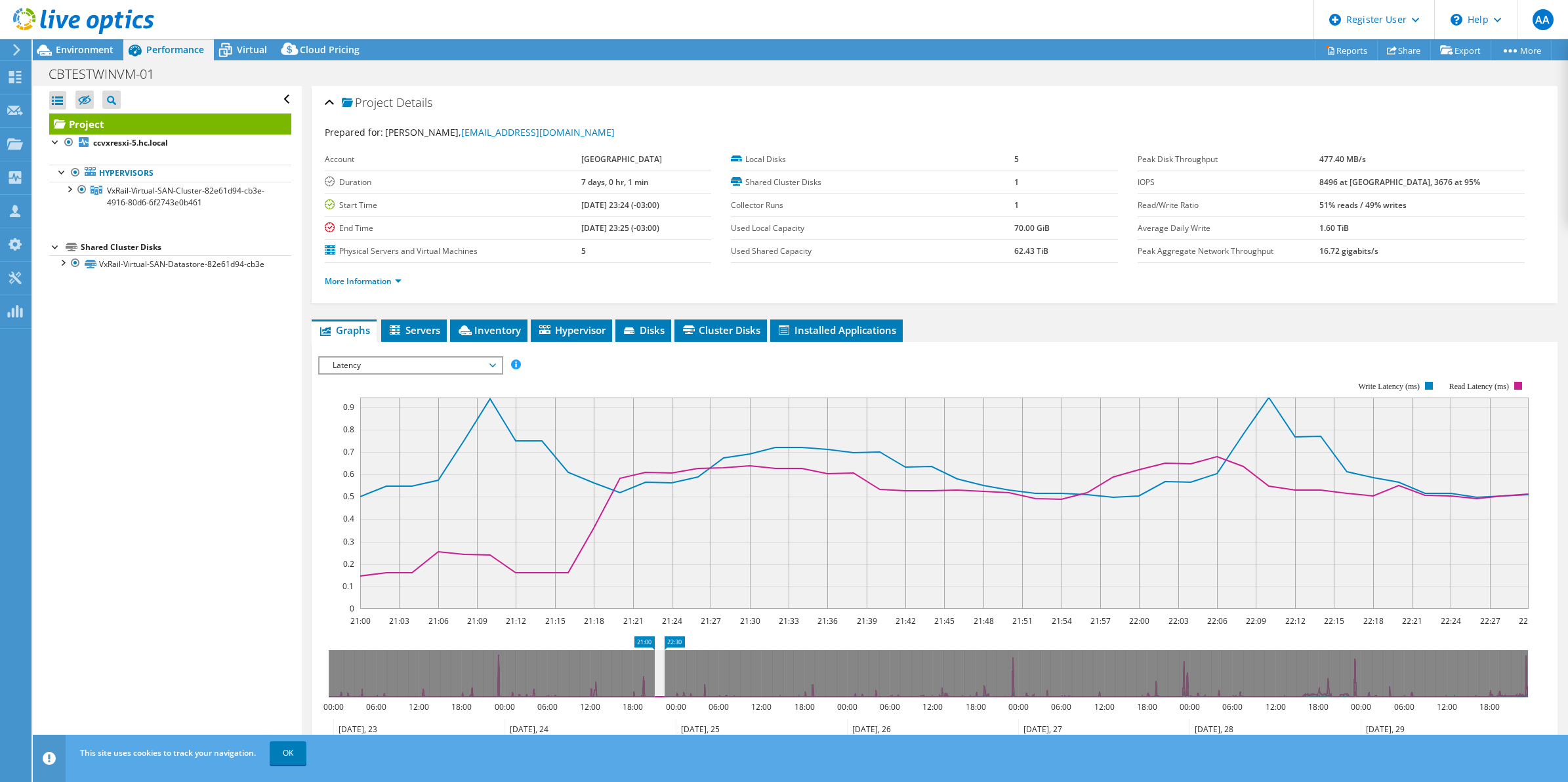
click at [476, 359] on span "Latency" at bounding box center [410, 365] width 169 height 16
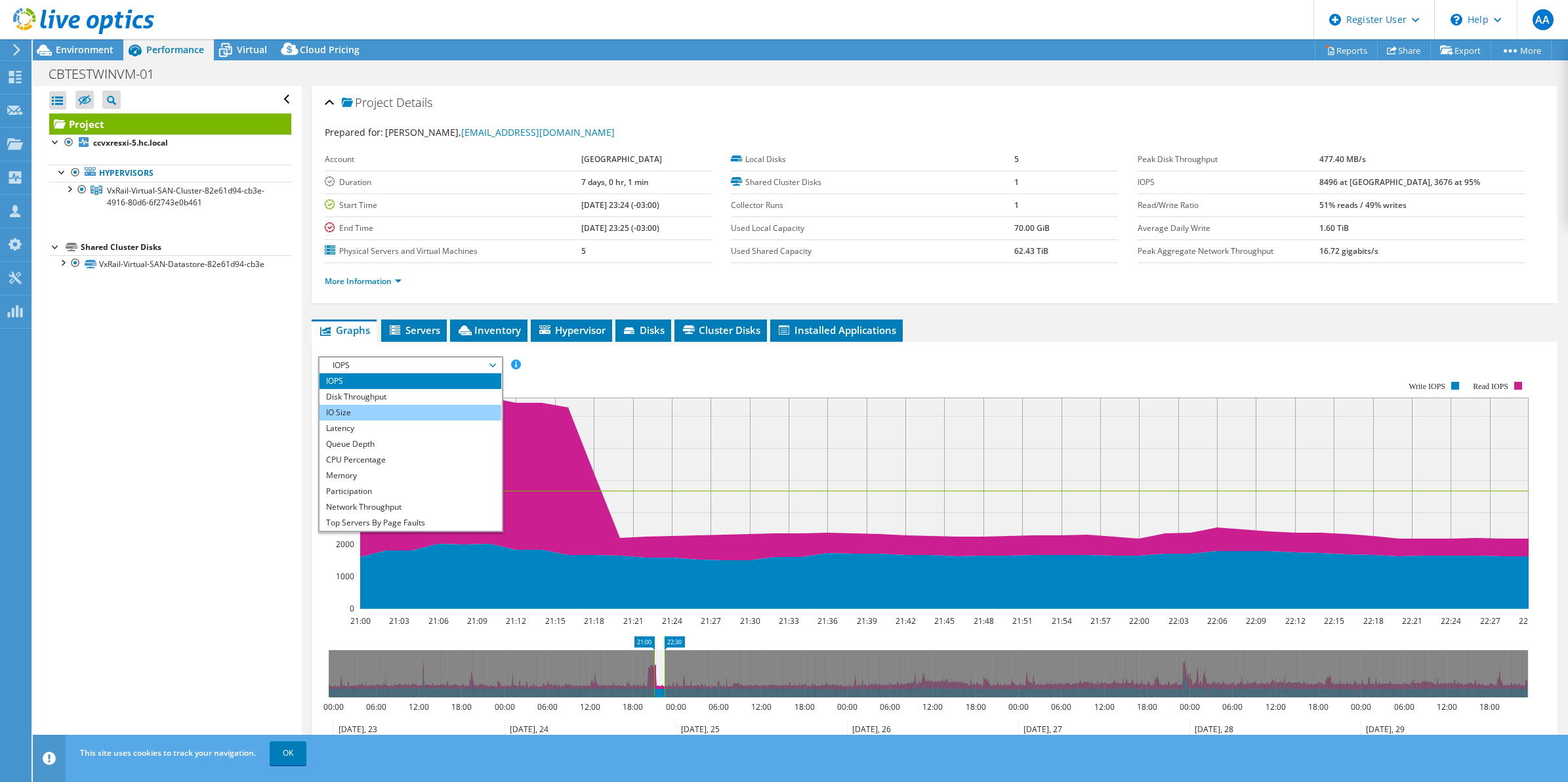
click at [409, 407] on li "IO Size" at bounding box center [411, 413] width 182 height 16
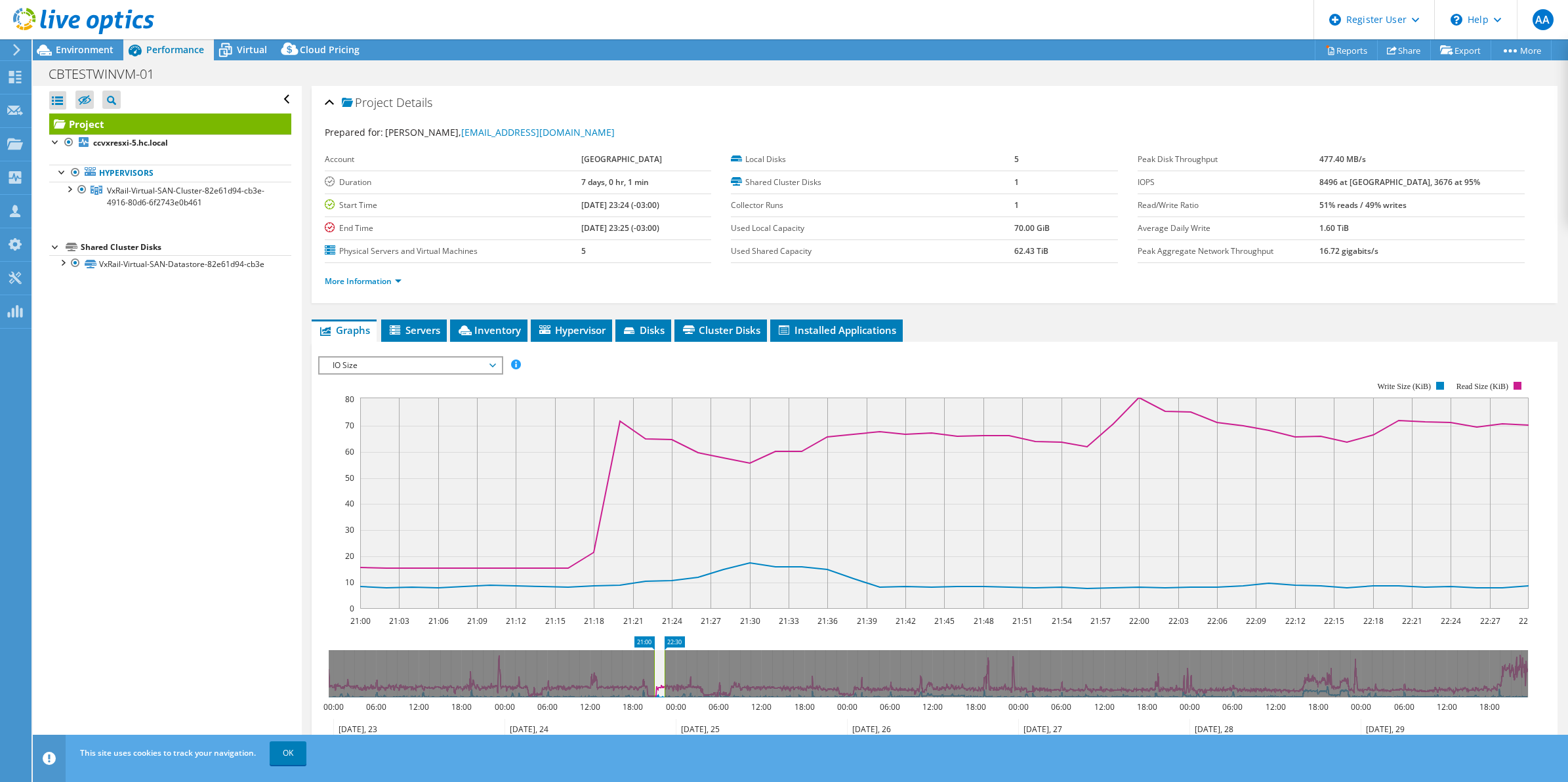
click at [451, 371] on span "IO Size" at bounding box center [410, 365] width 169 height 16
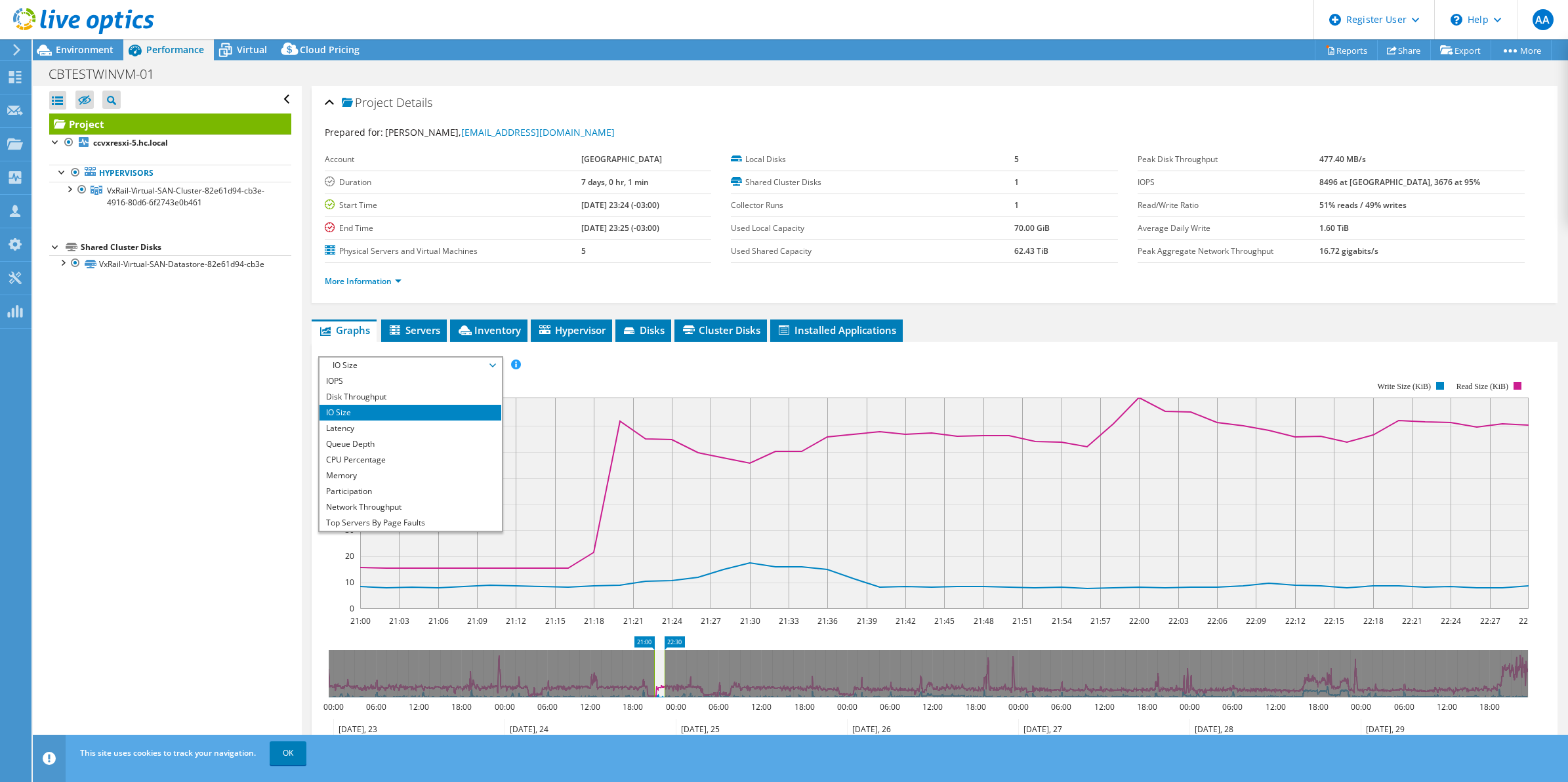
click at [542, 392] on rect at bounding box center [923, 496] width 1211 height 263
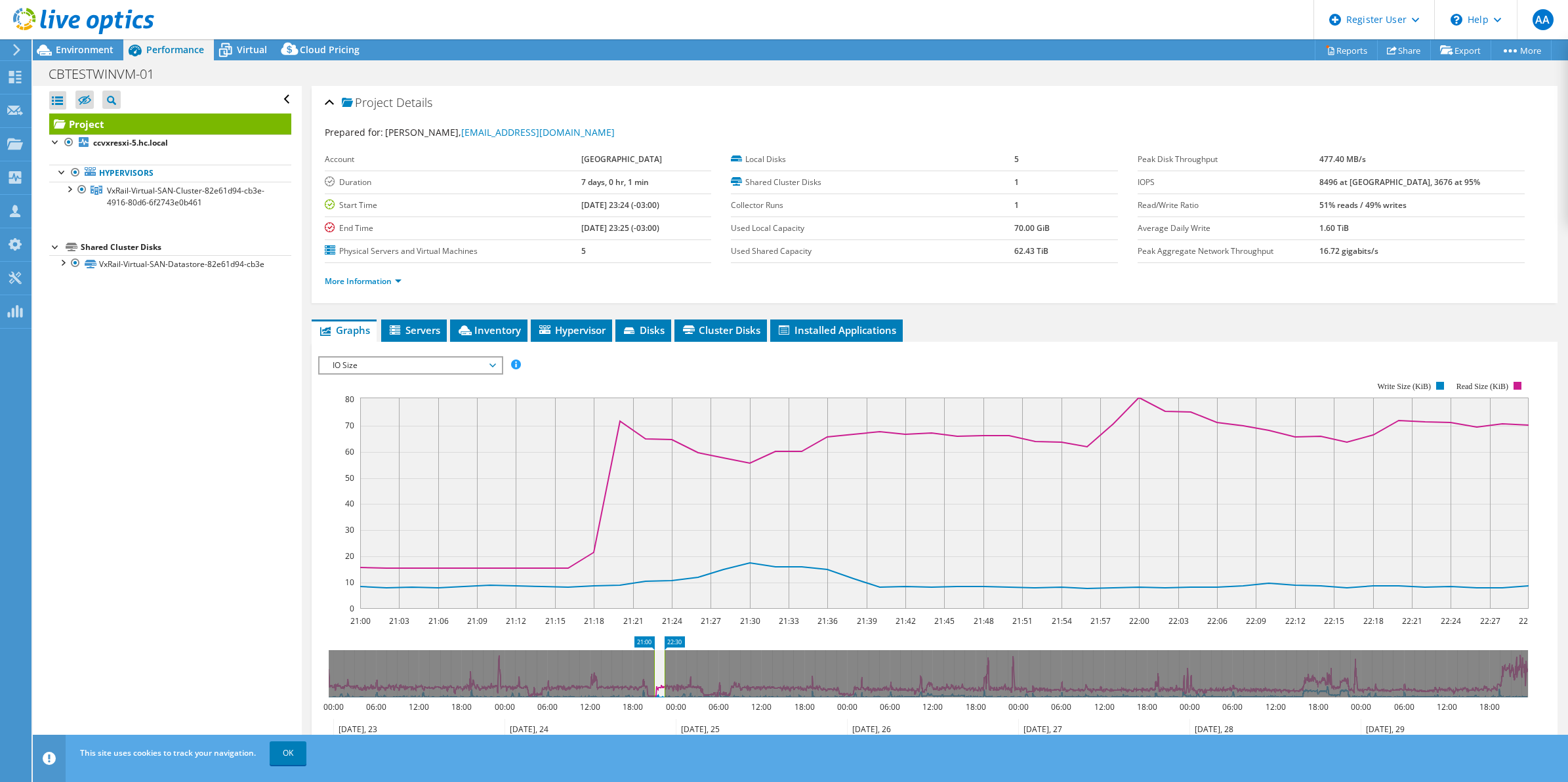
click at [476, 369] on span "IO Size" at bounding box center [410, 365] width 169 height 16
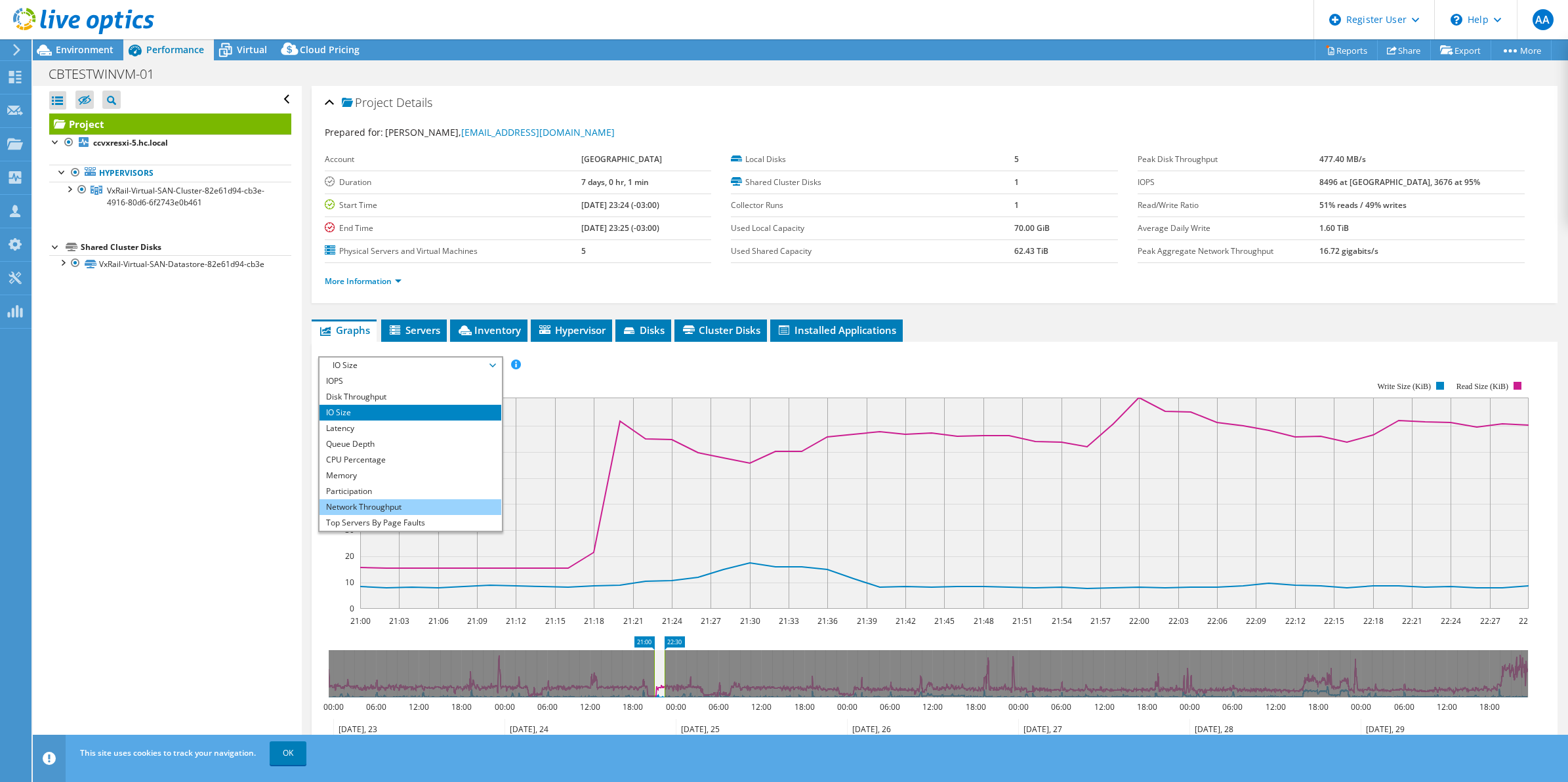
click at [372, 501] on li "Network Throughput" at bounding box center [411, 508] width 182 height 16
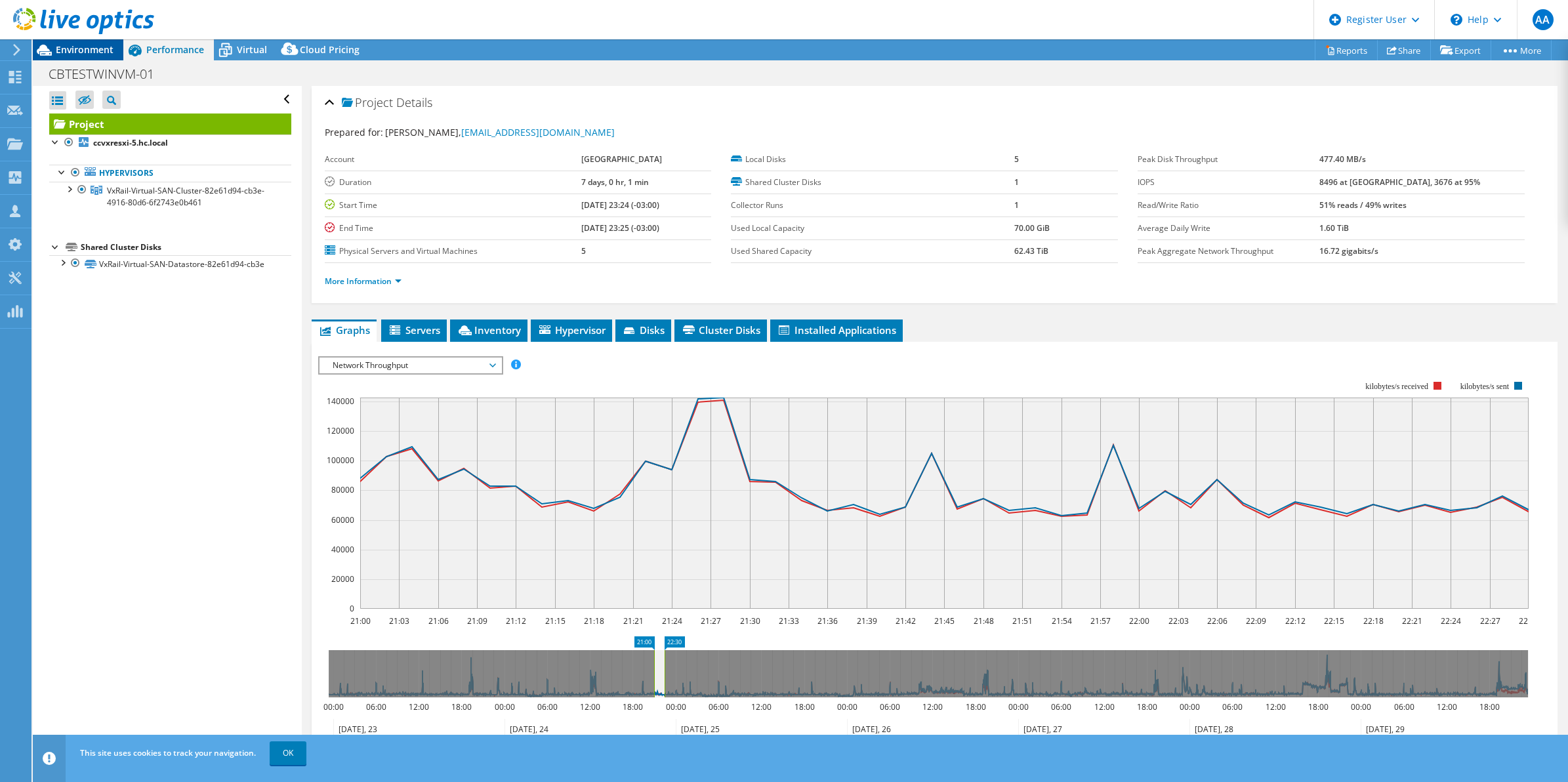
click at [87, 56] on div "Environment" at bounding box center [78, 49] width 91 height 21
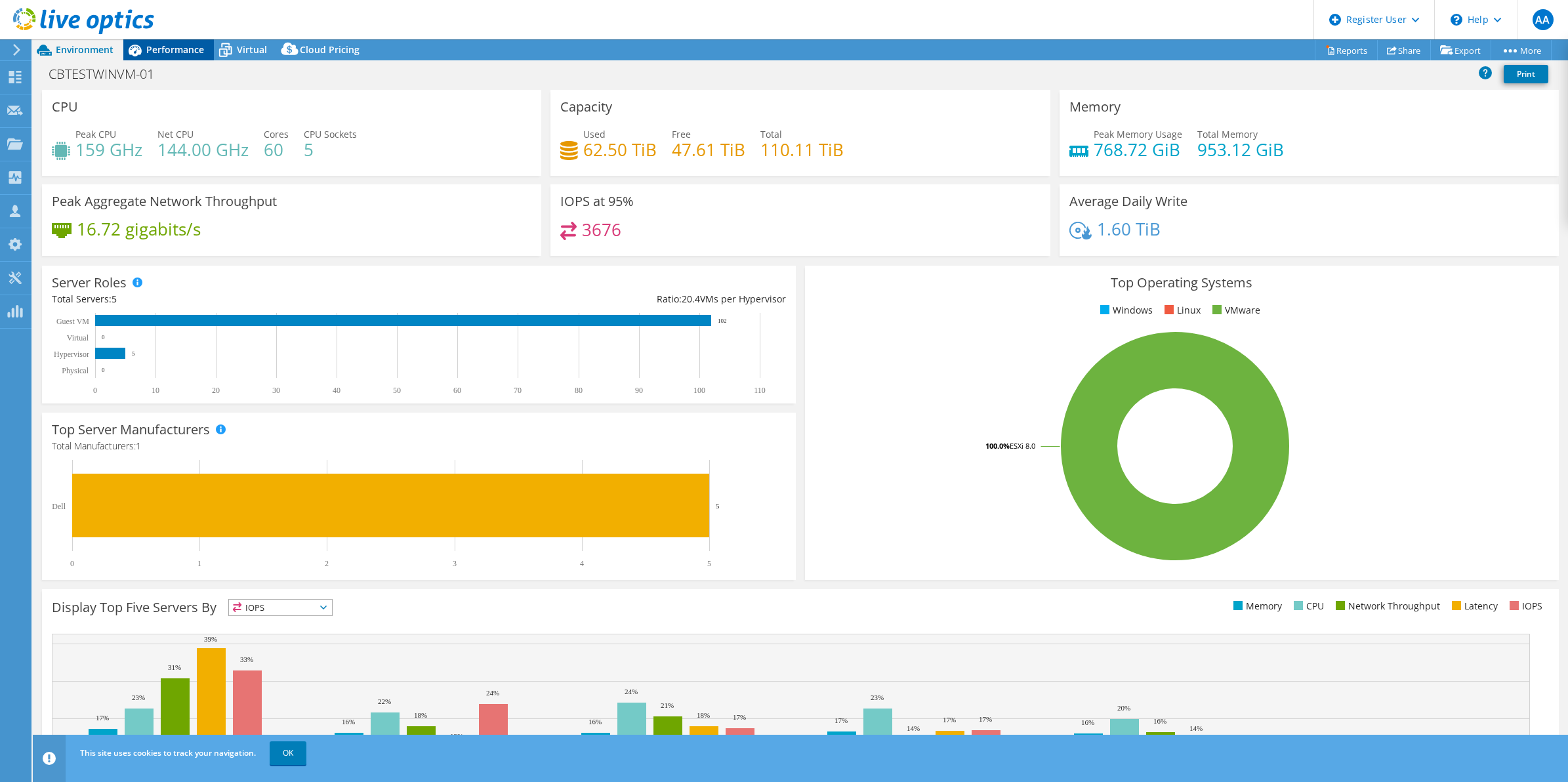
click at [188, 52] on span "Performance" at bounding box center [175, 49] width 57 height 13
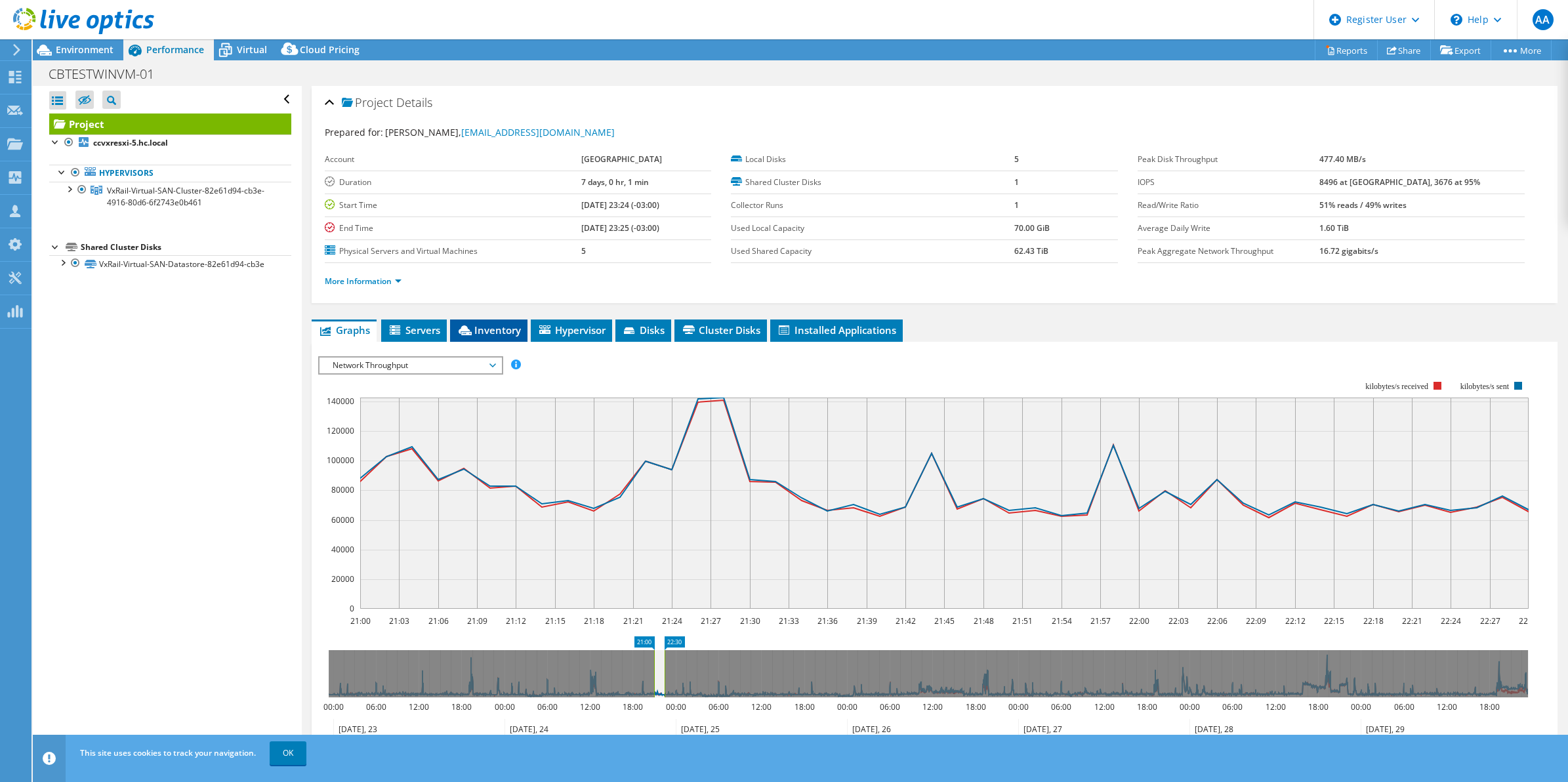
click at [501, 322] on li "Inventory" at bounding box center [489, 331] width 77 height 23
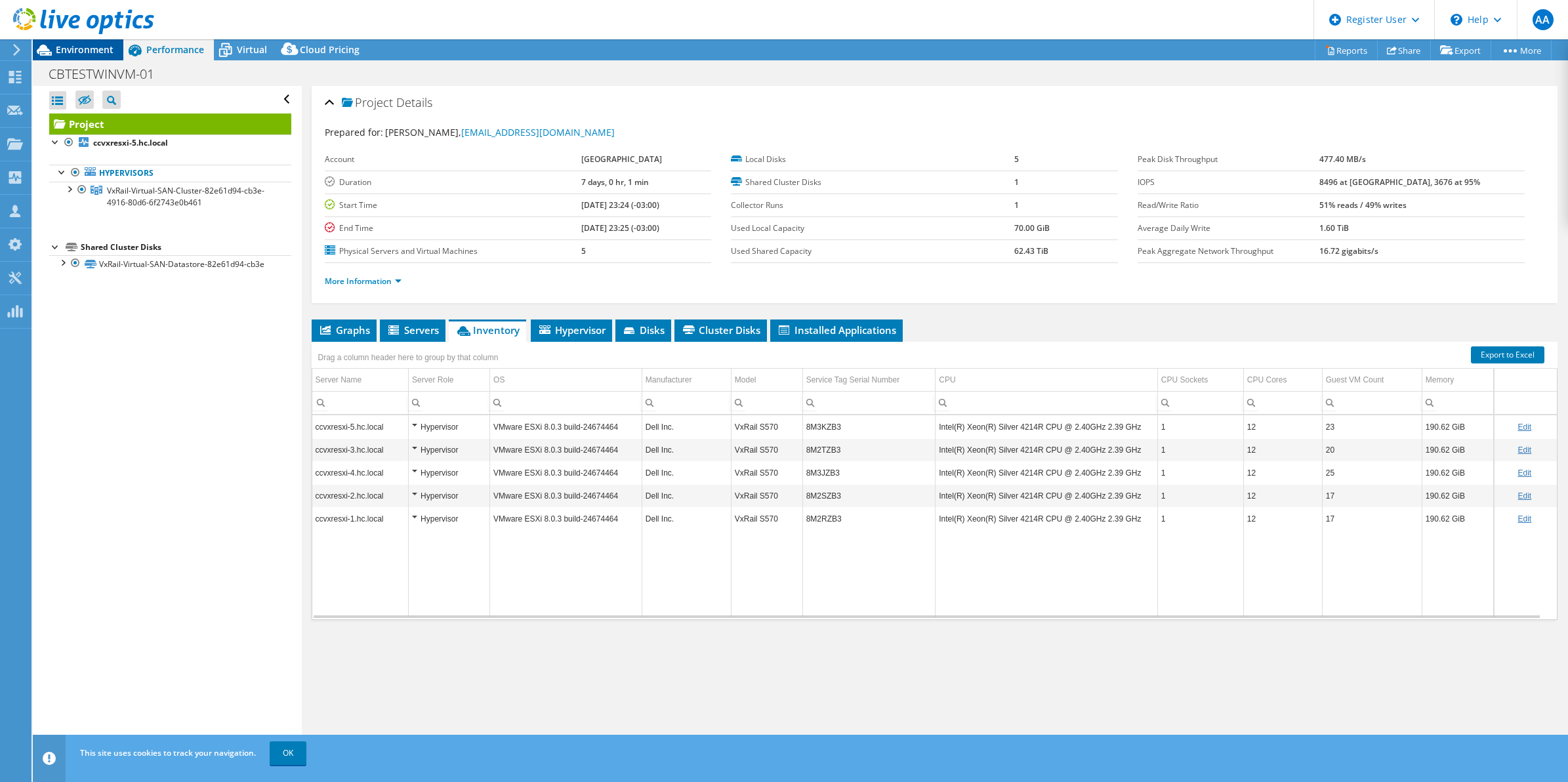
click at [86, 53] on span "Environment" at bounding box center [84, 49] width 57 height 13
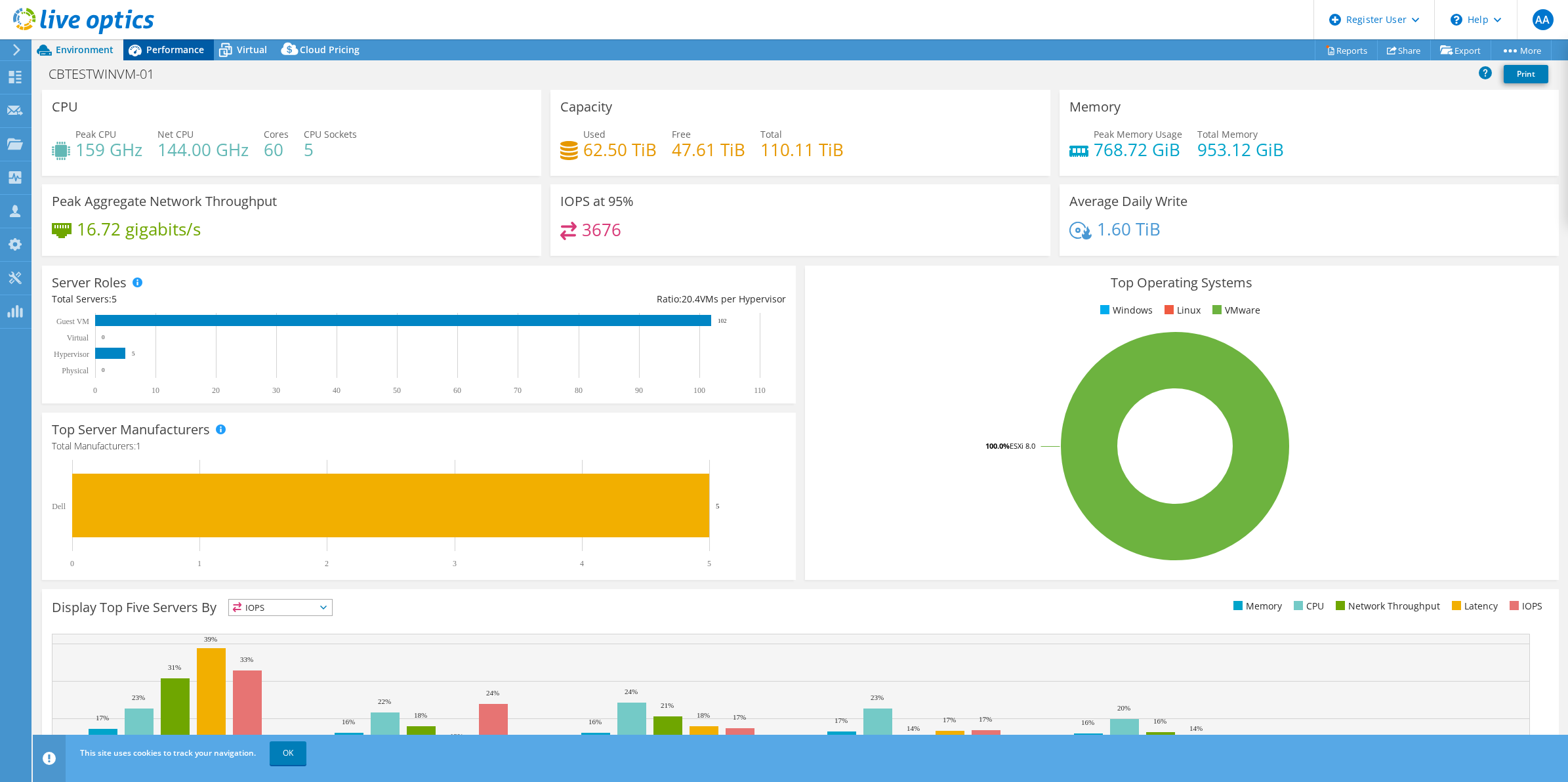
click at [183, 44] on span "Performance" at bounding box center [175, 49] width 57 height 13
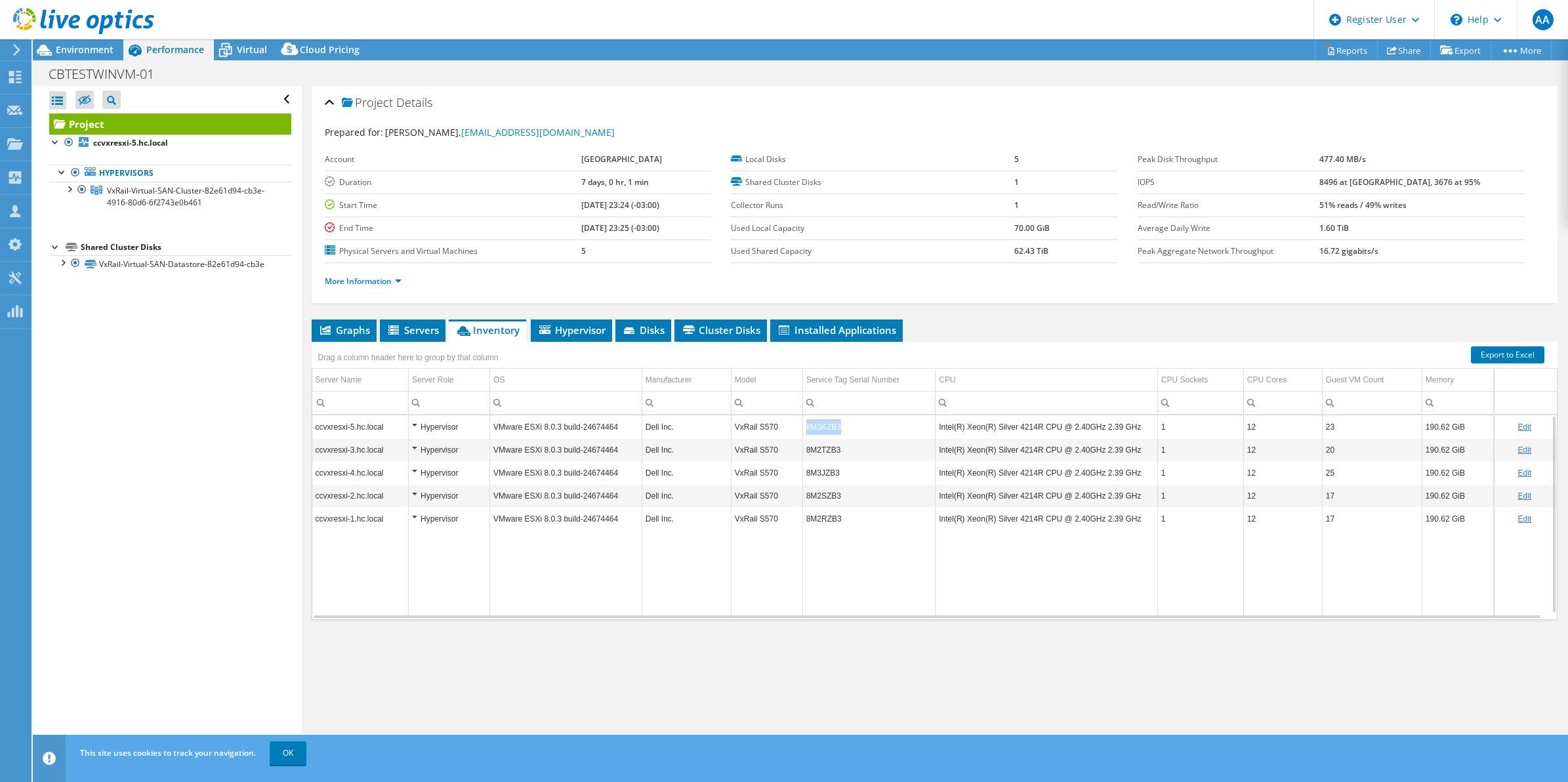
copy td "8M3KZB3"
drag, startPoint x: 847, startPoint y: 430, endPoint x: 802, endPoint y: 431, distance: 45.0
click at [803, 431] on td "8M3KZB3" at bounding box center [869, 427] width 133 height 23
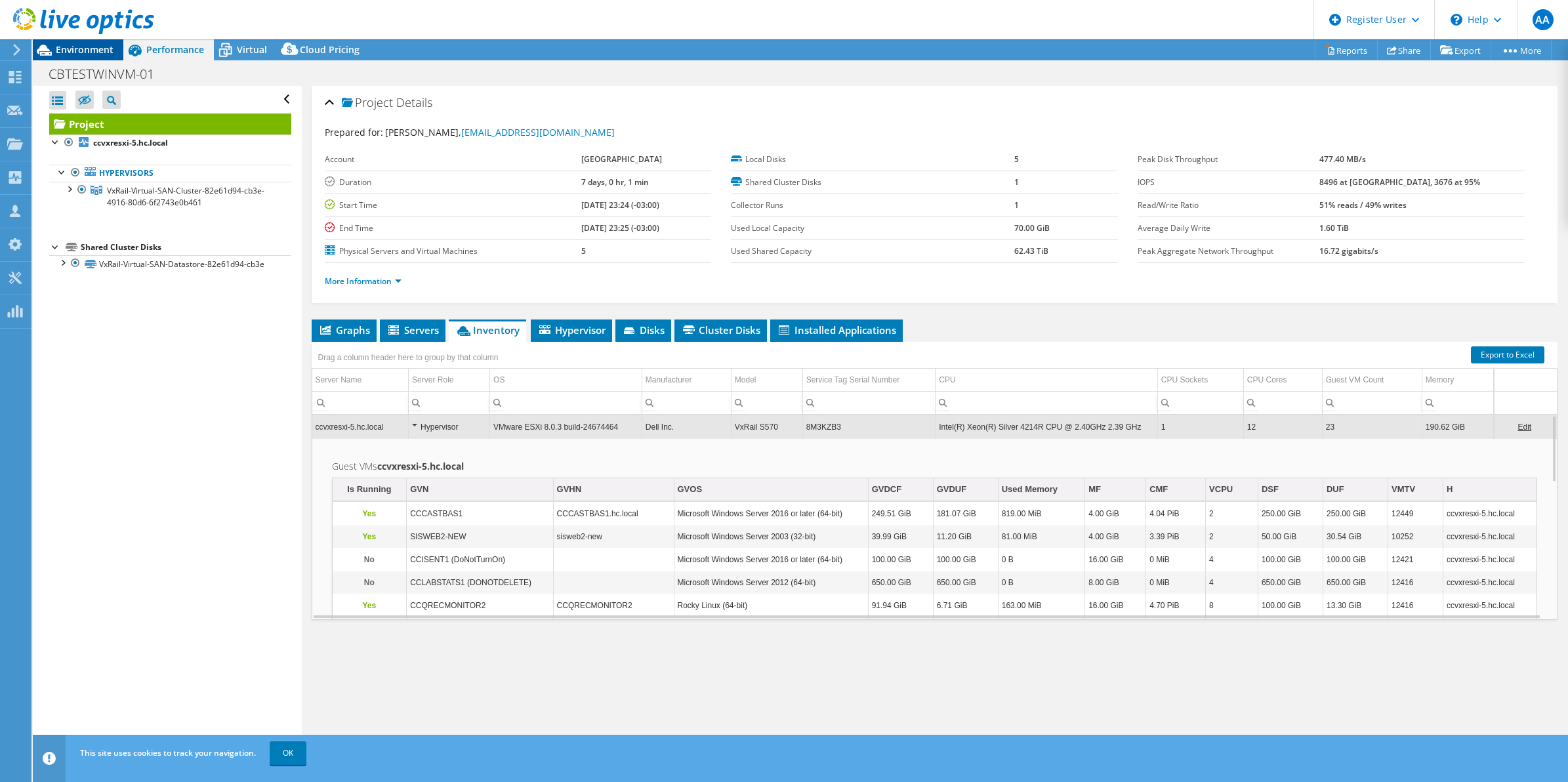
click at [71, 56] on div "Environment" at bounding box center [78, 49] width 91 height 21
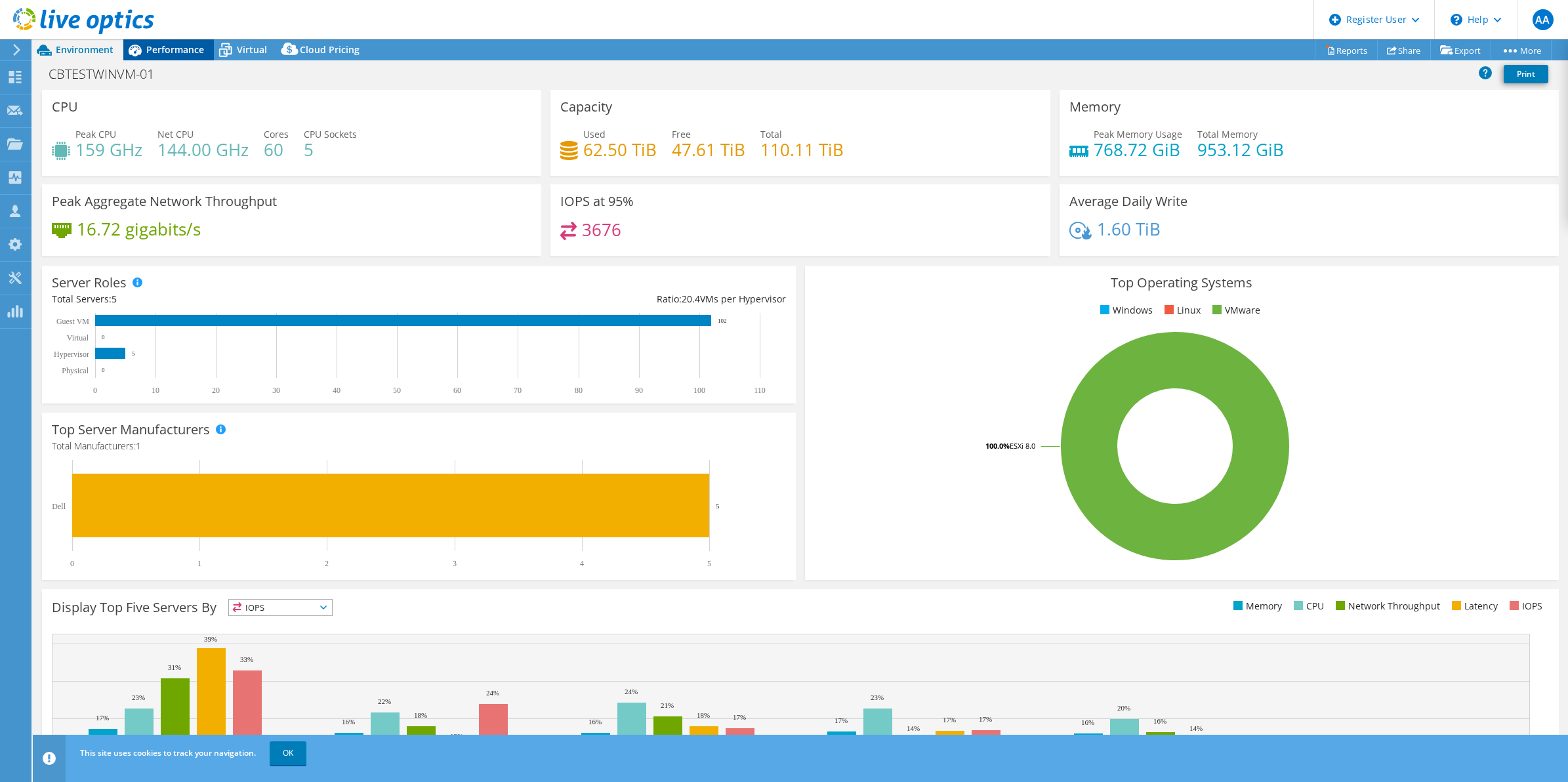
click at [175, 57] on div "Performance" at bounding box center [169, 49] width 91 height 21
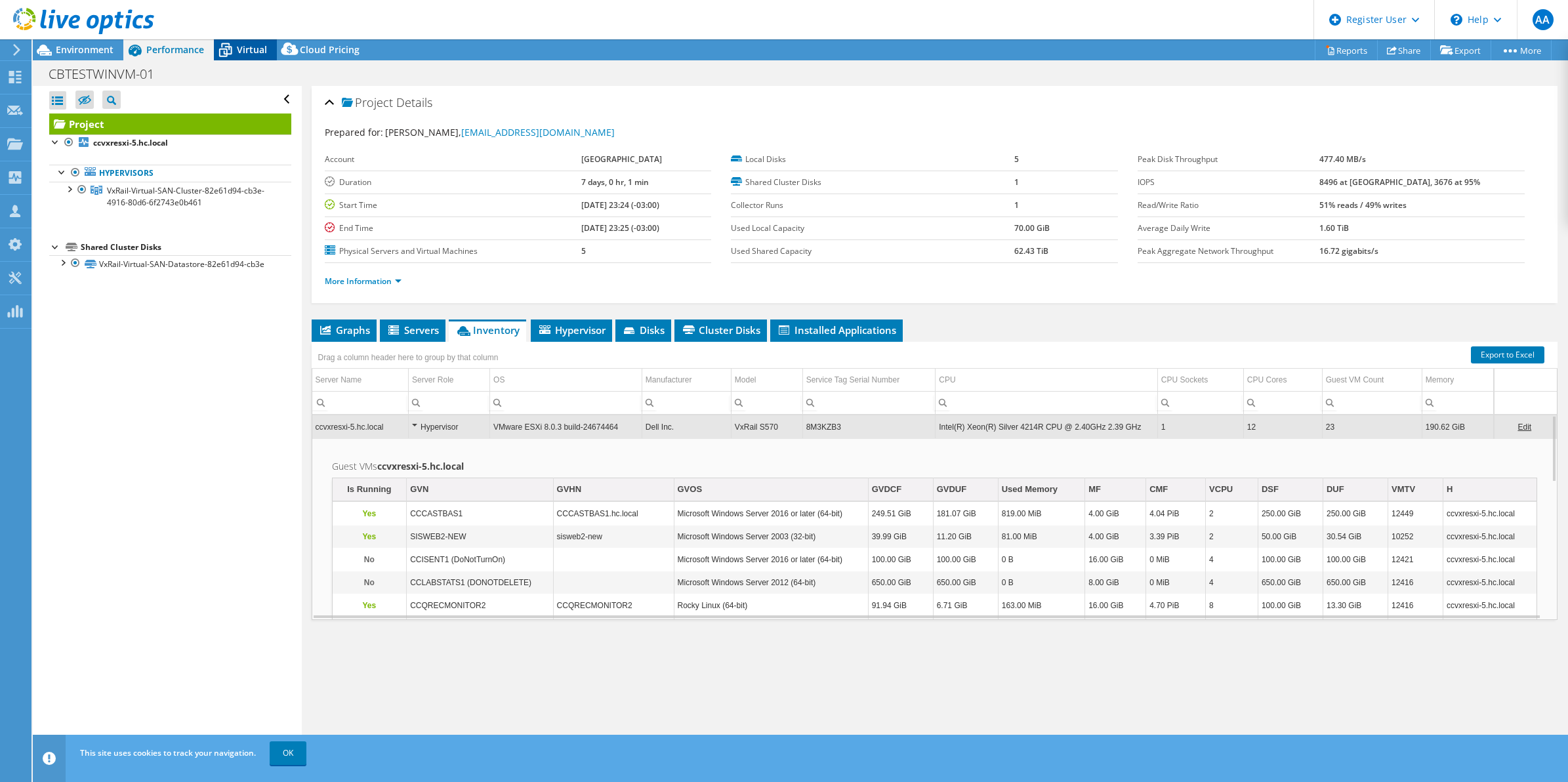
click at [238, 59] on div "Virtual" at bounding box center [246, 49] width 63 height 21
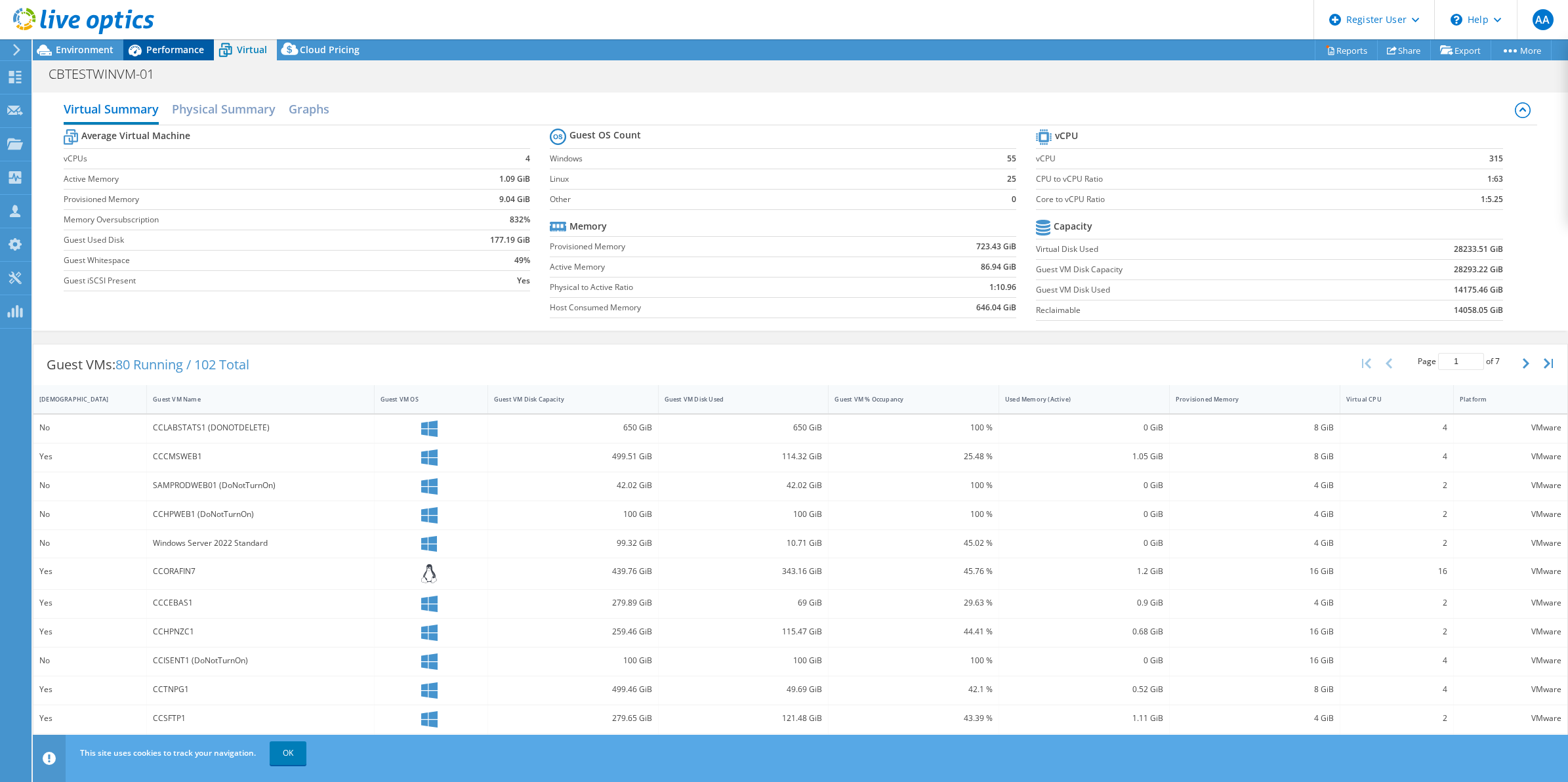
click at [157, 56] on div "Performance" at bounding box center [169, 49] width 91 height 21
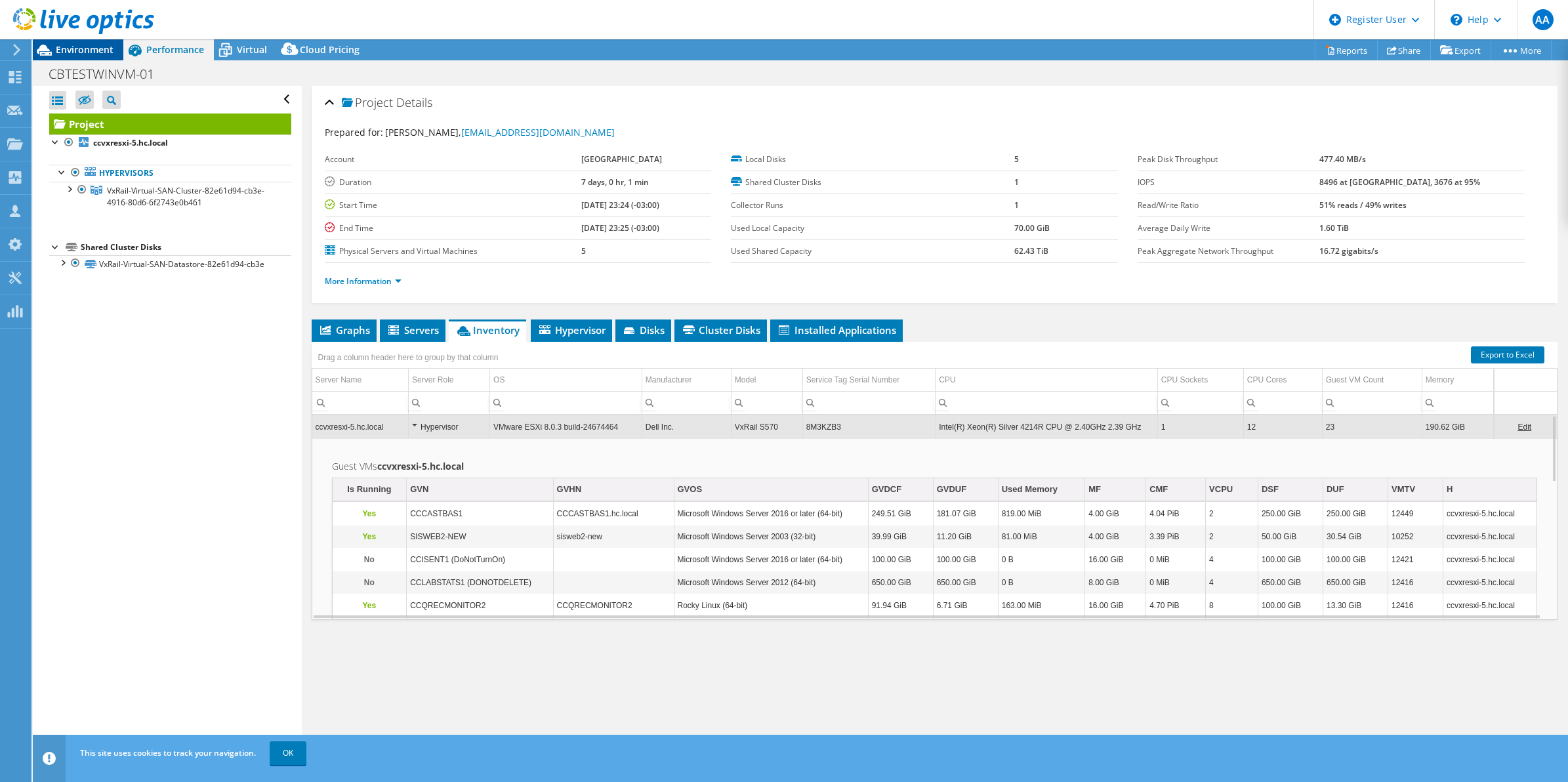
click at [69, 50] on span "Environment" at bounding box center [84, 49] width 57 height 13
